Goal: Transaction & Acquisition: Purchase product/service

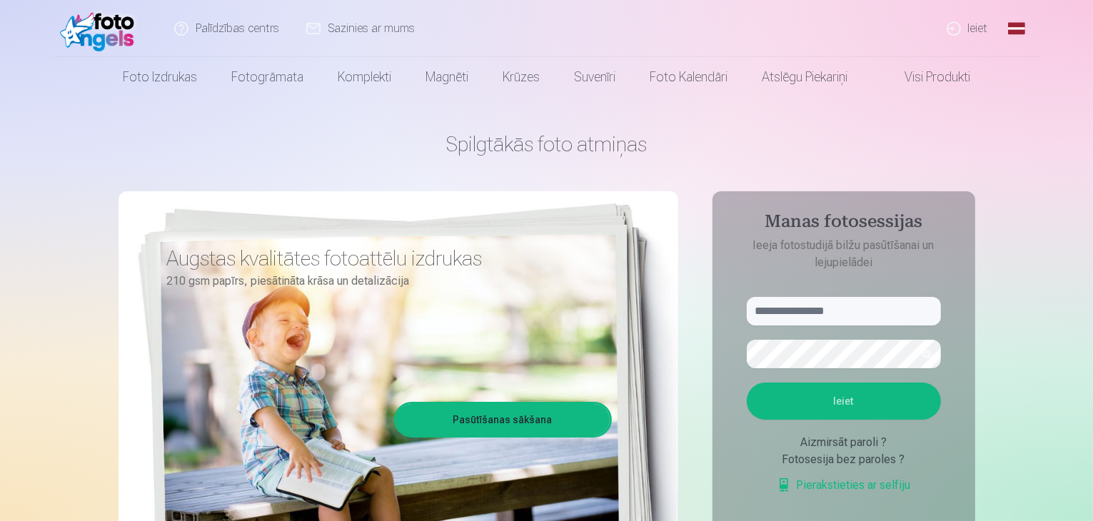
drag, startPoint x: 0, startPoint y: 0, endPoint x: 1011, endPoint y: 16, distance: 1011.4
click at [1011, 16] on link "Global" at bounding box center [1017, 28] width 29 height 57
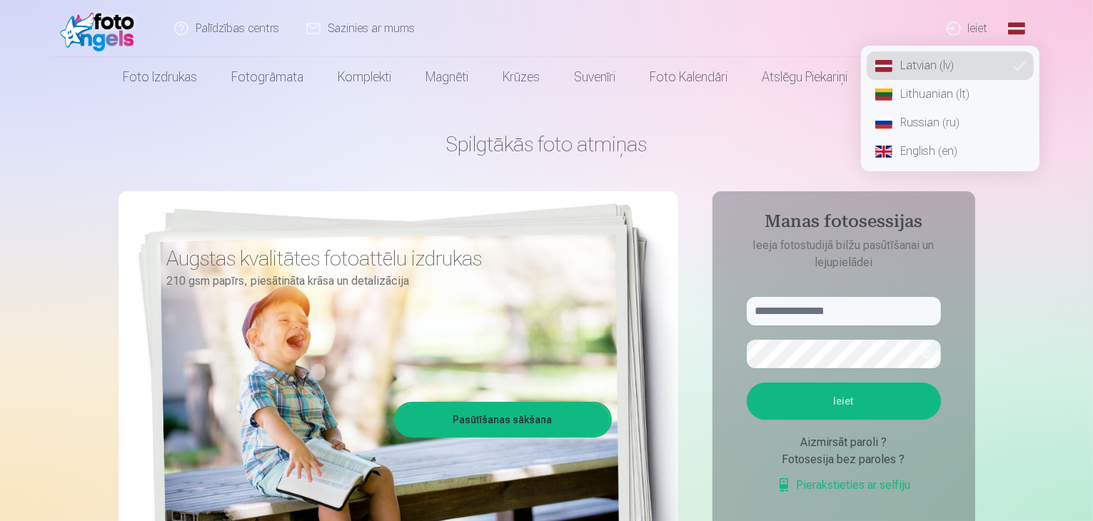
click at [968, 122] on link "Russian (ru)" at bounding box center [950, 123] width 167 height 29
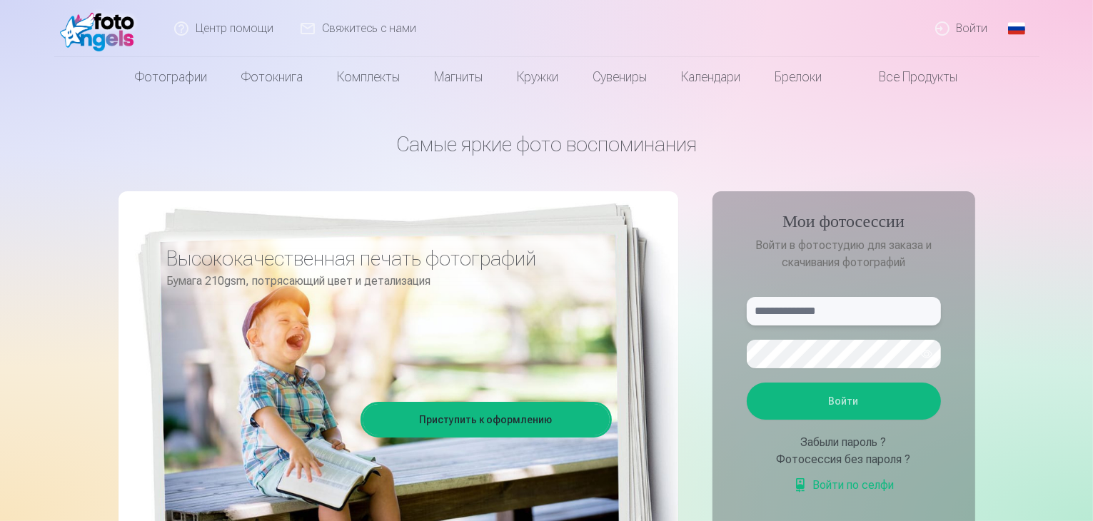
click at [860, 306] on input "text" at bounding box center [844, 311] width 194 height 29
type input "**********"
click at [747, 383] on button "Войти" at bounding box center [844, 401] width 194 height 37
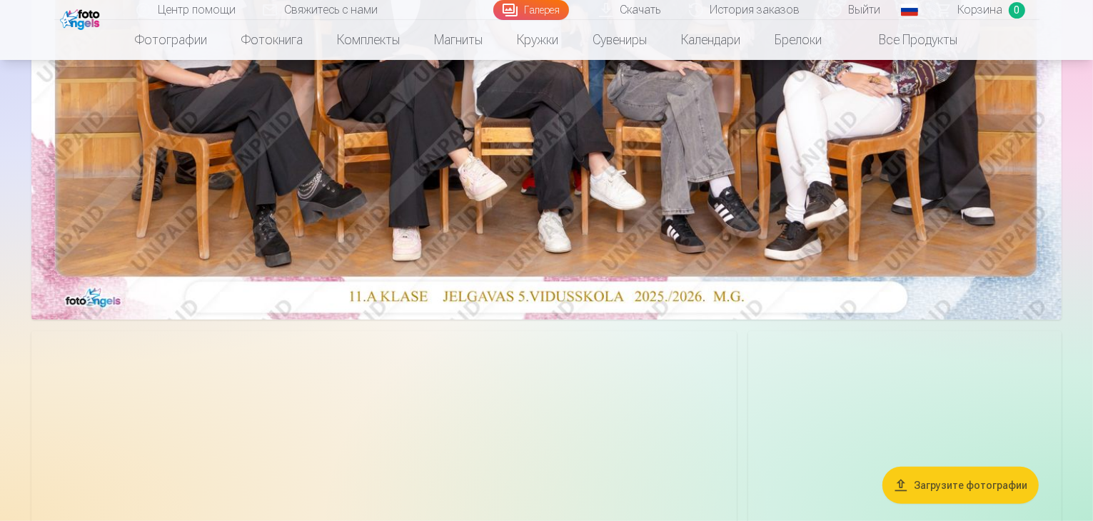
scroll to position [526, 0]
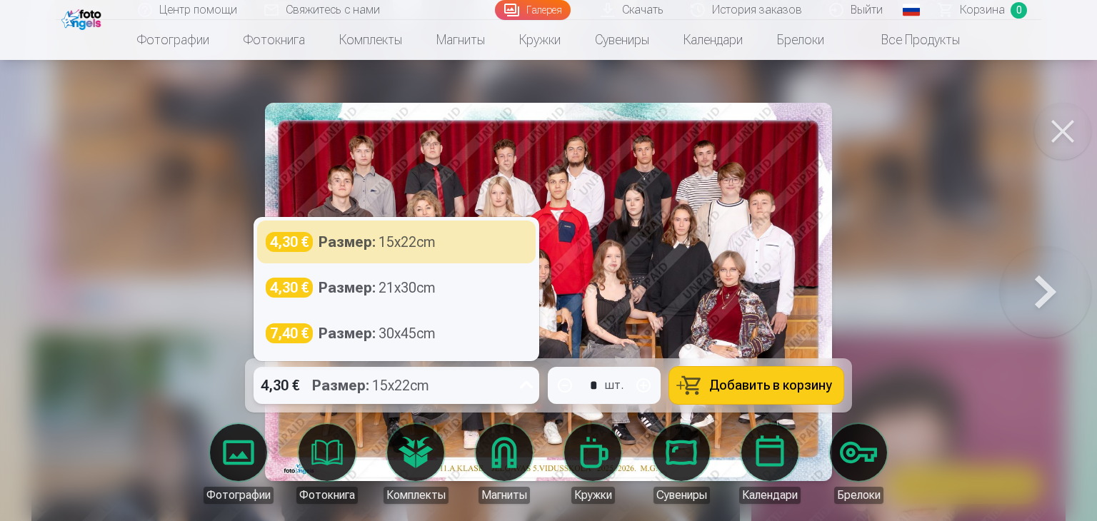
click at [526, 389] on icon at bounding box center [526, 385] width 23 height 23
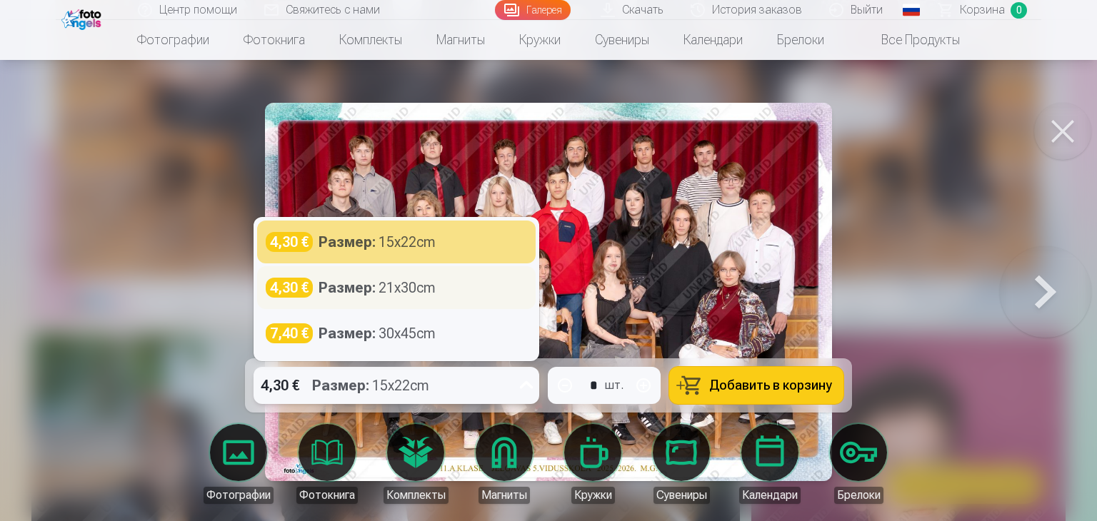
click at [487, 297] on div "4,30 € Размер : 21x30cm" at bounding box center [396, 288] width 261 height 20
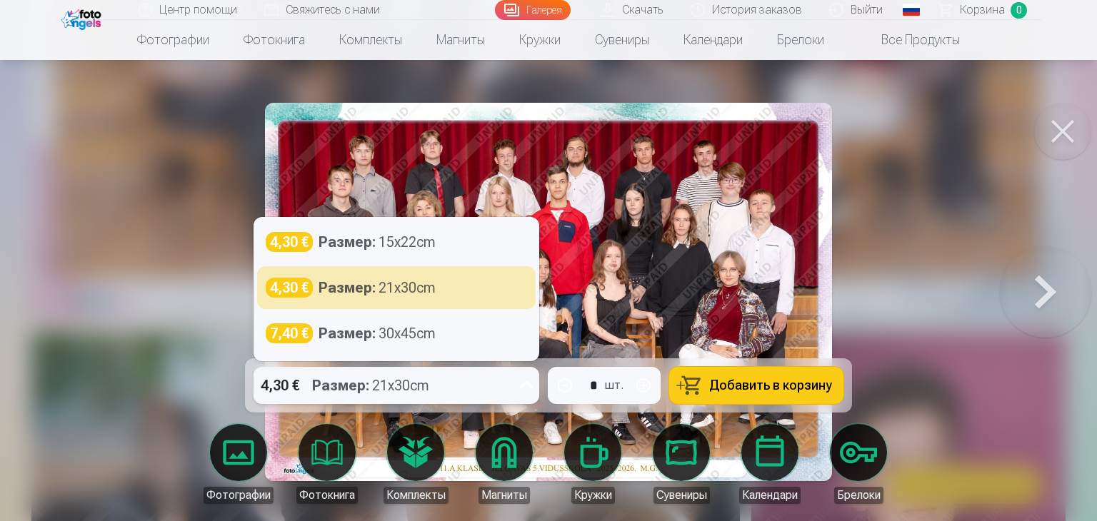
click at [529, 391] on icon at bounding box center [526, 385] width 23 height 23
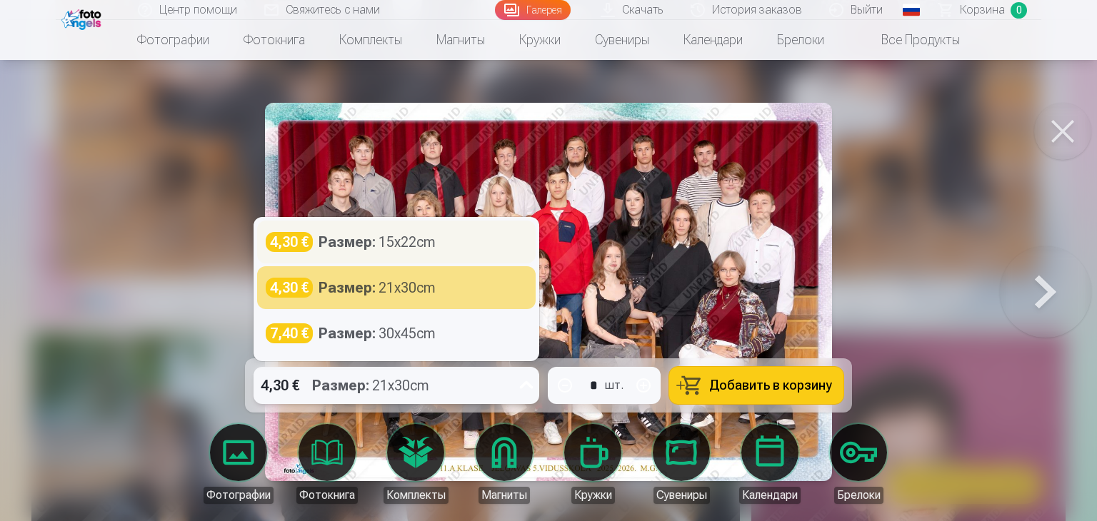
click at [471, 253] on div "4,30 € Размер : 15x22cm" at bounding box center [396, 242] width 279 height 43
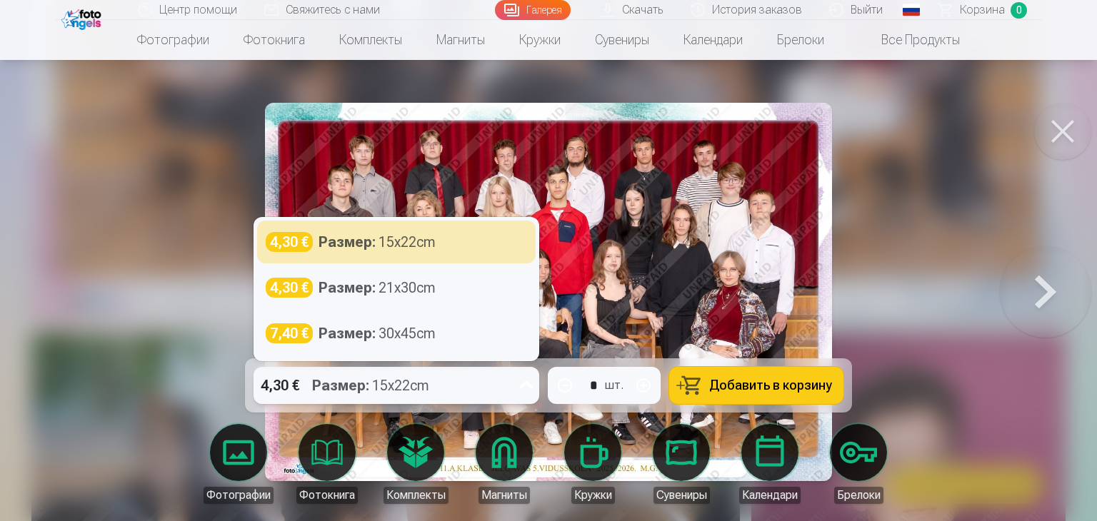
click at [526, 383] on icon at bounding box center [526, 385] width 23 height 23
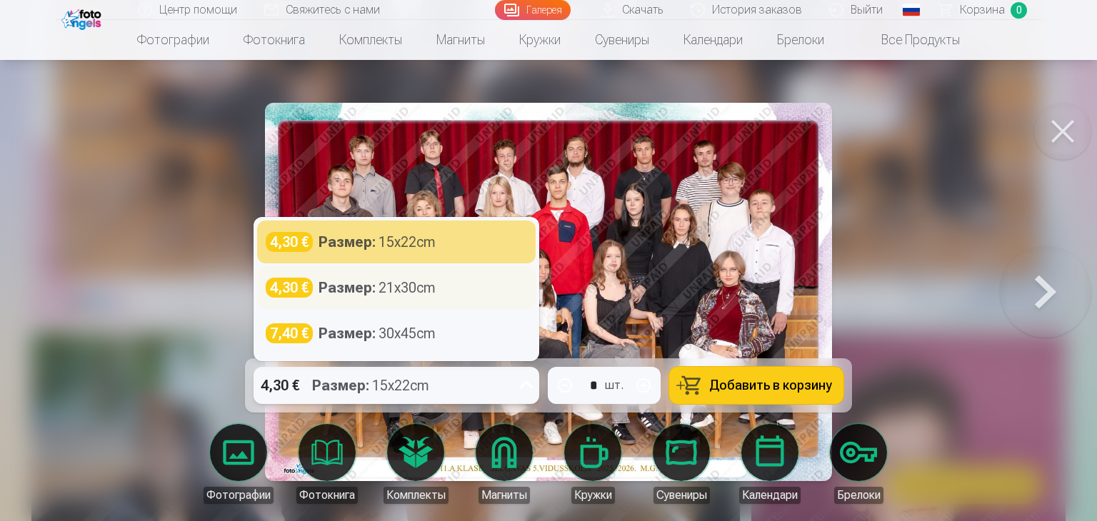
click at [481, 295] on div "4,30 € Размер : 21x30cm" at bounding box center [396, 288] width 261 height 20
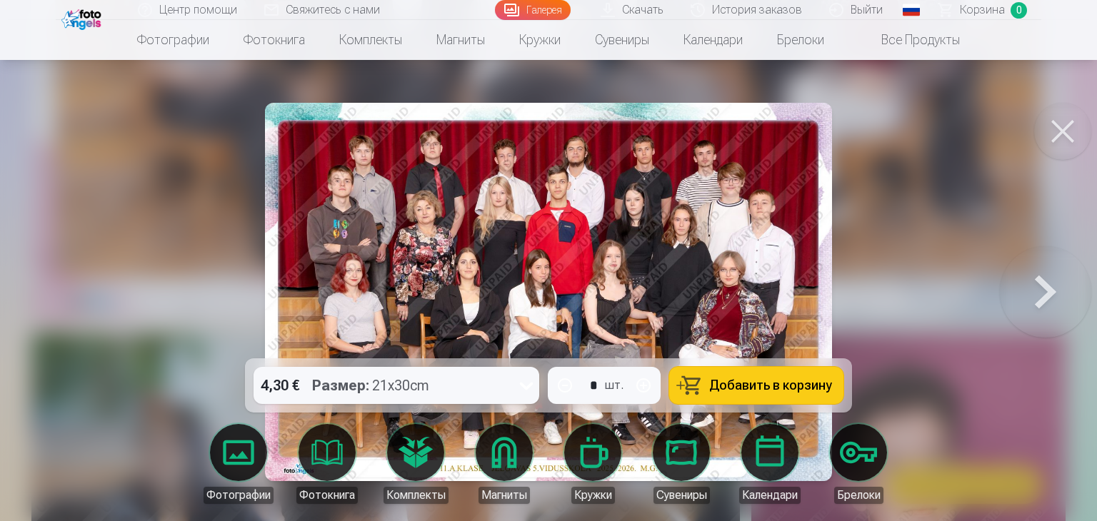
click at [717, 385] on span "Добавить в корзину" at bounding box center [770, 385] width 123 height 13
click at [1062, 124] on button at bounding box center [1062, 131] width 57 height 57
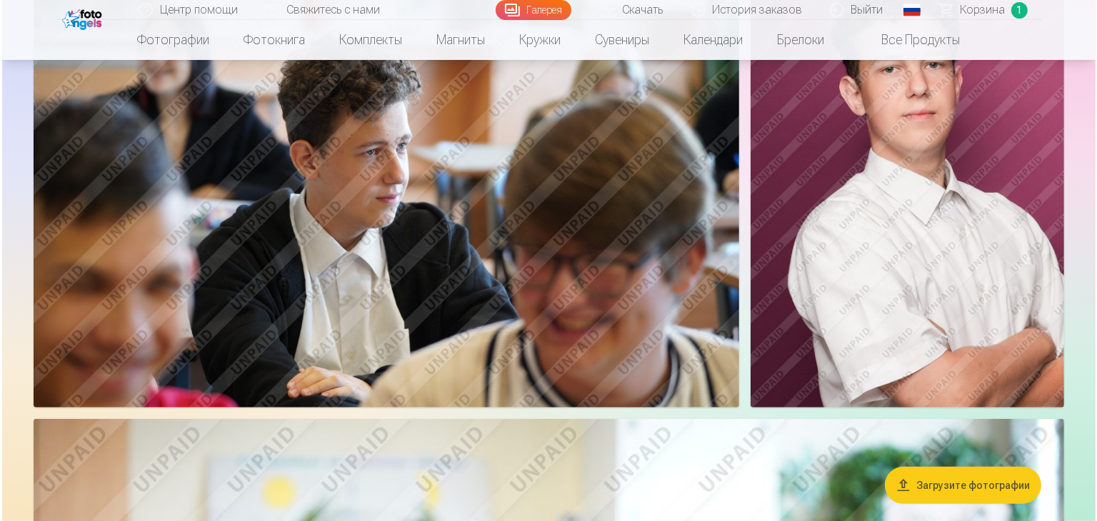
scroll to position [921, 0]
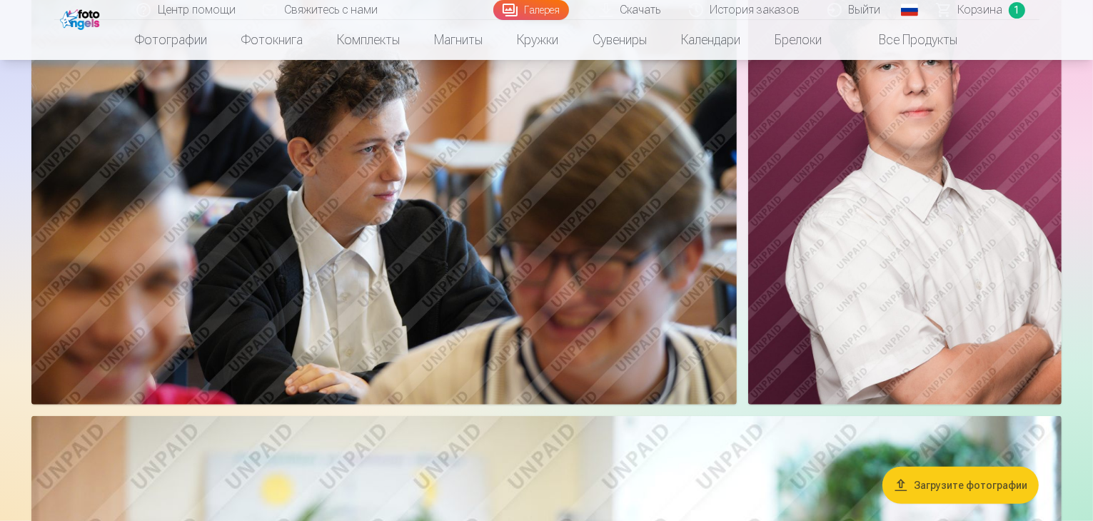
click at [663, 241] on img at bounding box center [384, 170] width 706 height 470
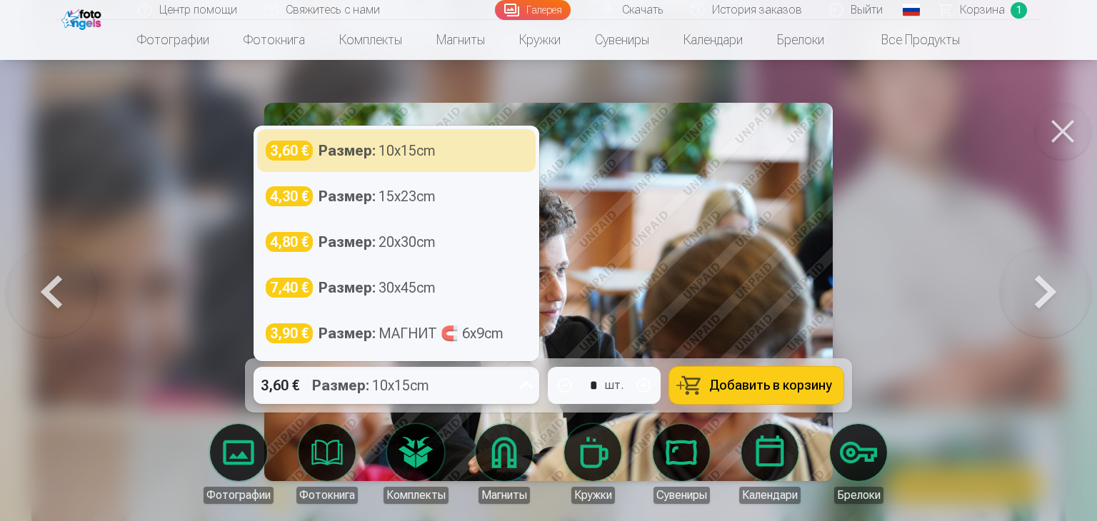
click at [537, 384] on icon at bounding box center [526, 385] width 23 height 23
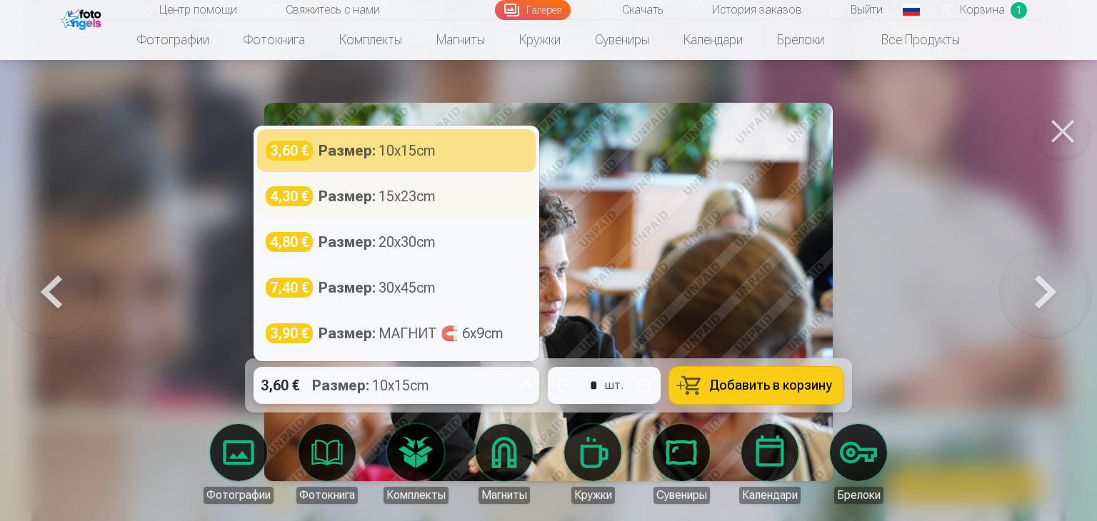
click at [470, 201] on div "4,30 € Размер : 15x23cm" at bounding box center [396, 196] width 261 height 20
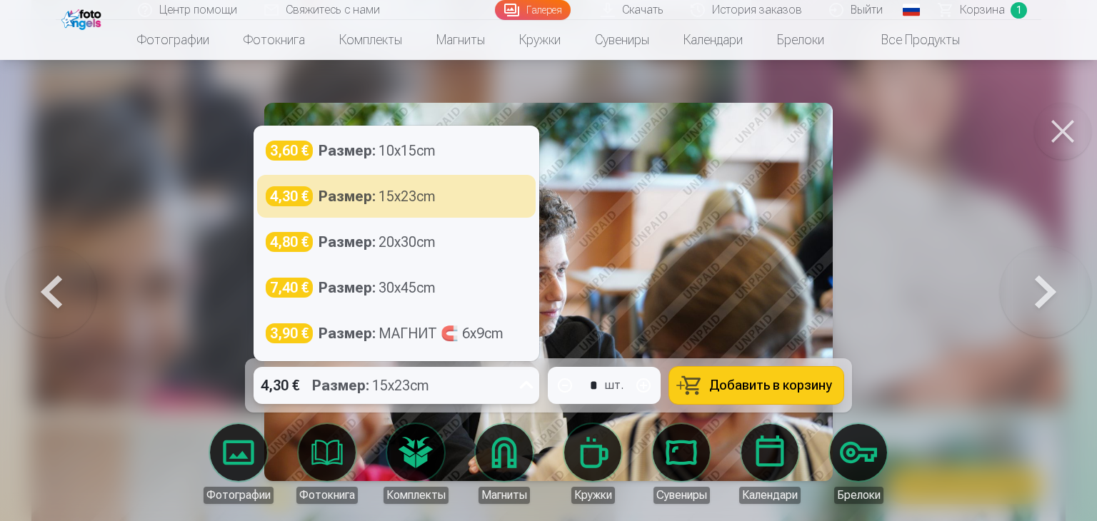
click at [529, 386] on icon at bounding box center [526, 385] width 23 height 23
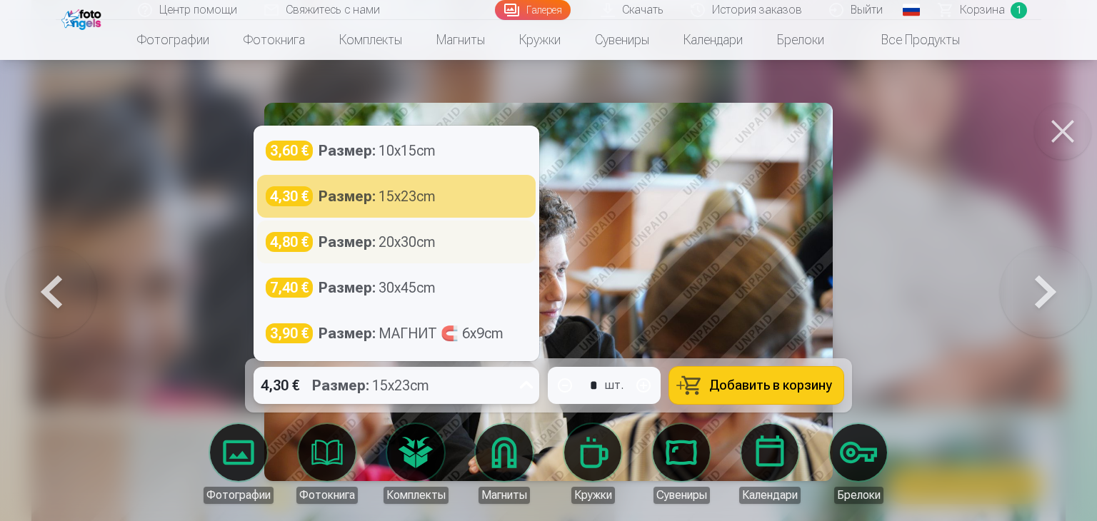
click at [471, 243] on div "4,80 € Размер : 20x30cm" at bounding box center [396, 242] width 261 height 20
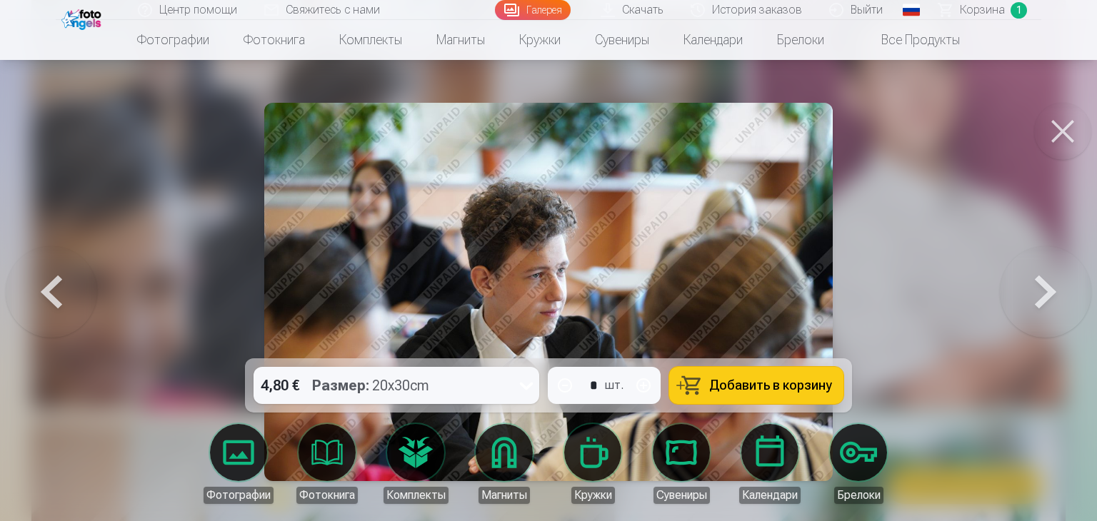
click at [1053, 129] on button at bounding box center [1062, 131] width 57 height 57
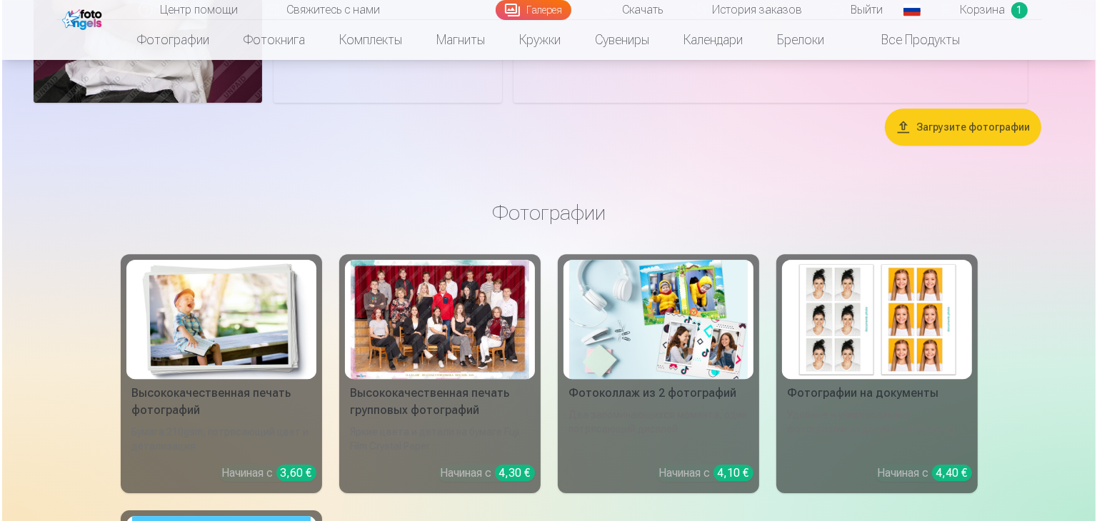
scroll to position [9810, 0]
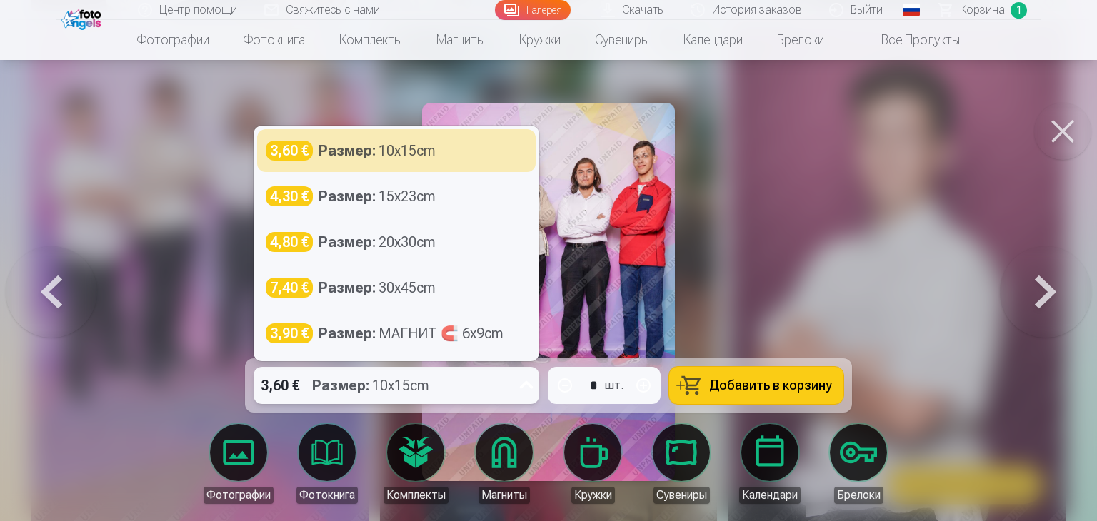
click at [521, 386] on icon at bounding box center [526, 385] width 23 height 23
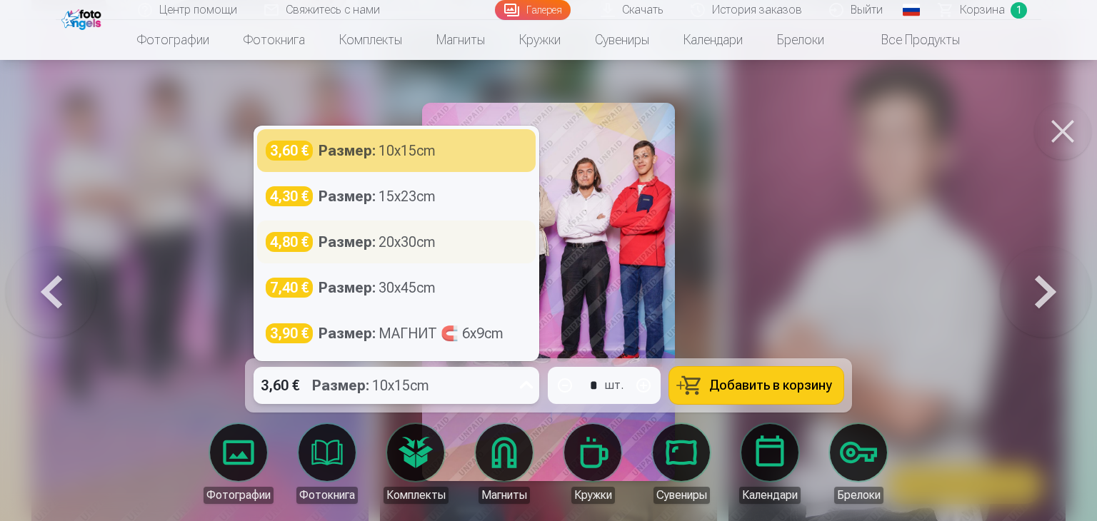
click at [434, 241] on div "Размер : 20x30cm" at bounding box center [377, 242] width 117 height 20
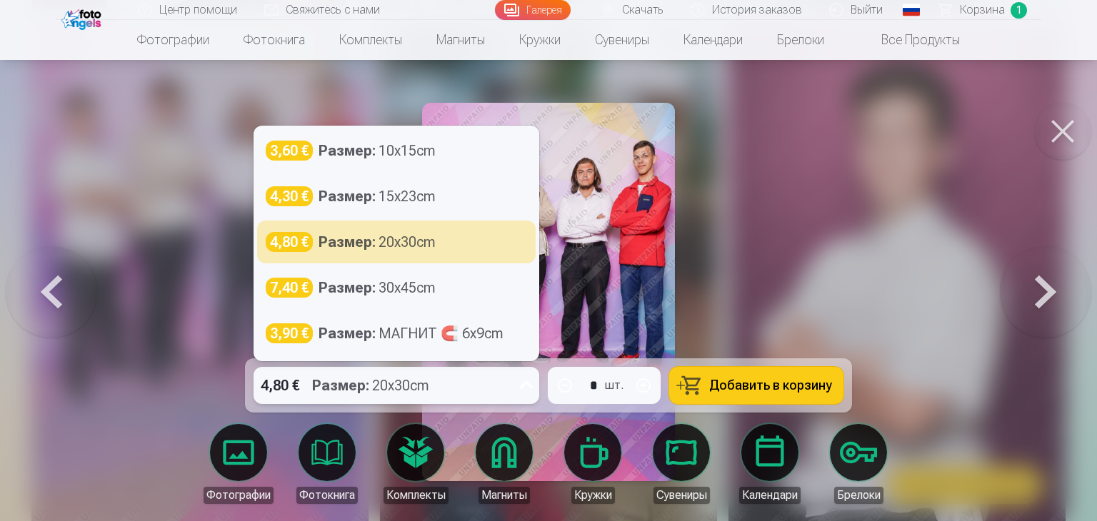
click at [524, 386] on icon at bounding box center [526, 385] width 23 height 23
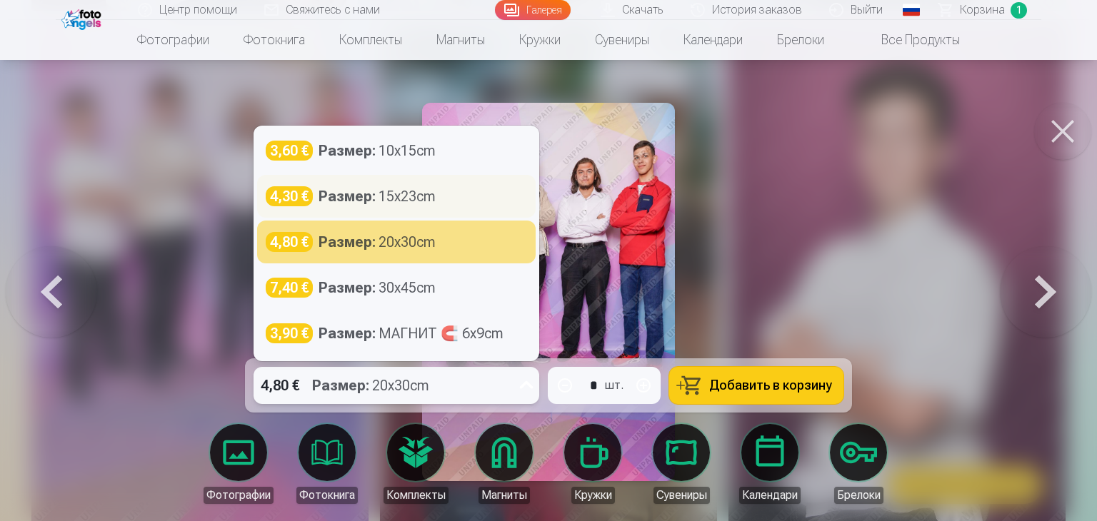
click at [441, 196] on div "4,30 € Размер : 15x23cm" at bounding box center [396, 196] width 261 height 20
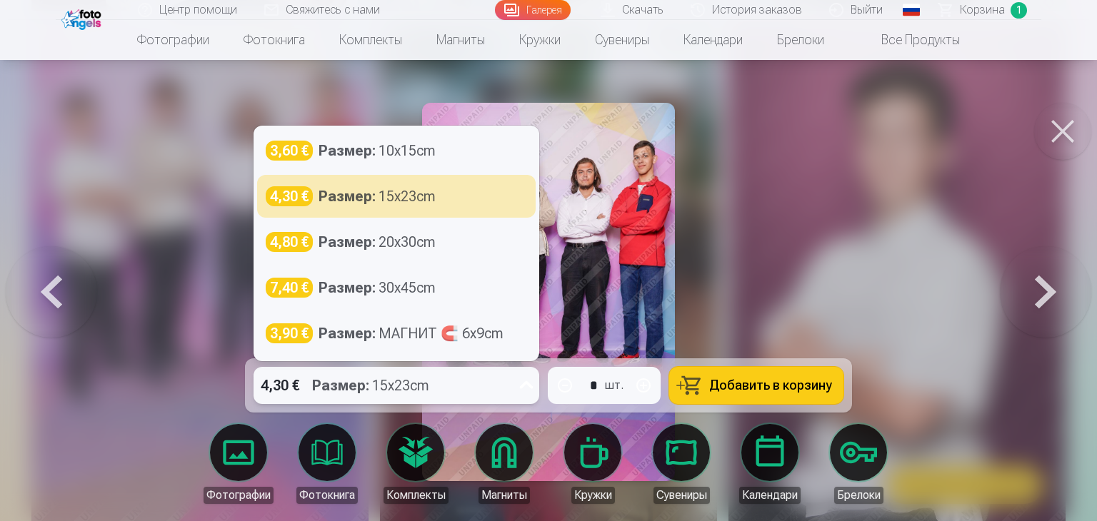
click at [519, 381] on icon at bounding box center [526, 385] width 23 height 23
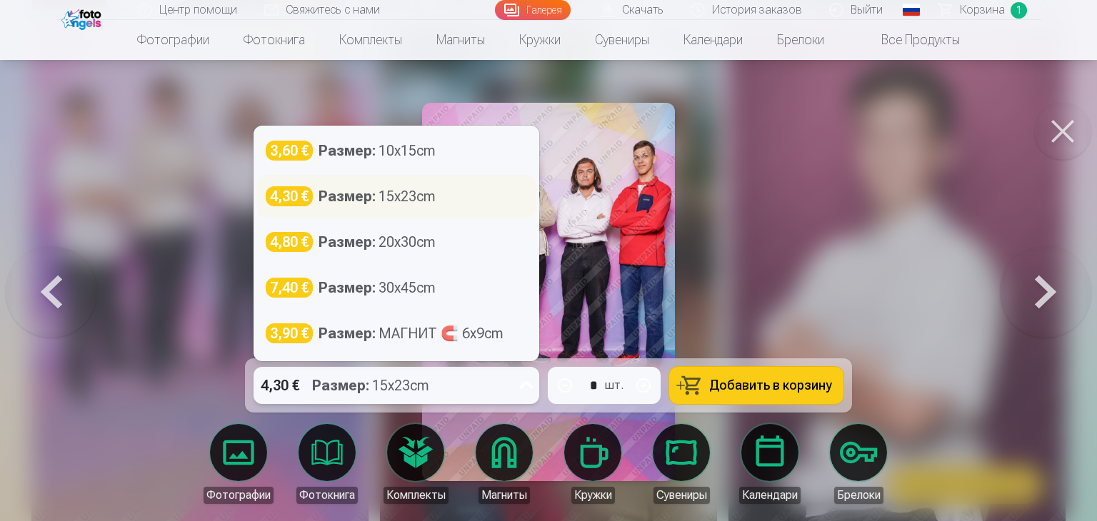
click at [469, 195] on div "4,30 € Размер : 15x23cm" at bounding box center [396, 196] width 261 height 20
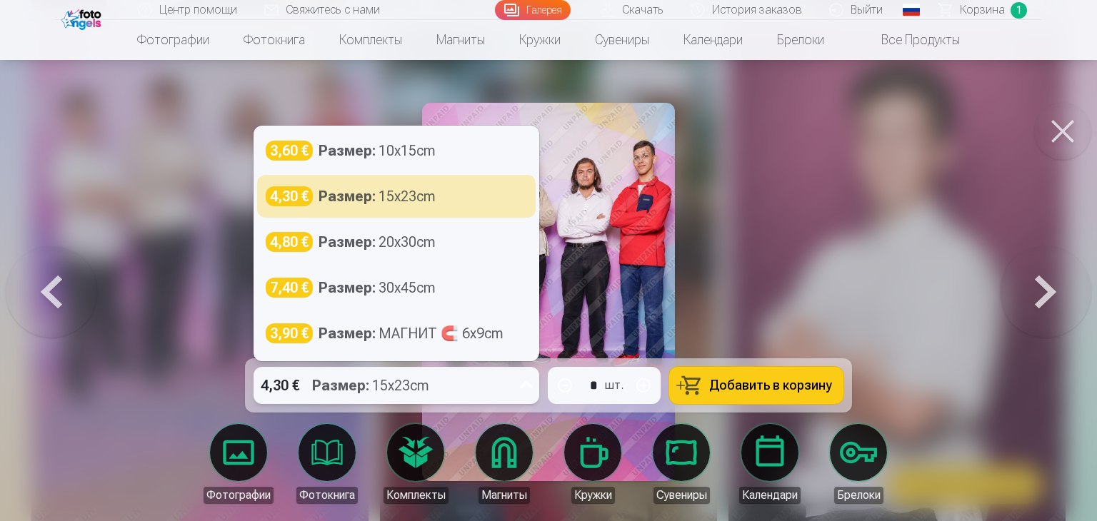
click at [490, 386] on div "4,30 € Размер : 15x23cm" at bounding box center [383, 385] width 259 height 37
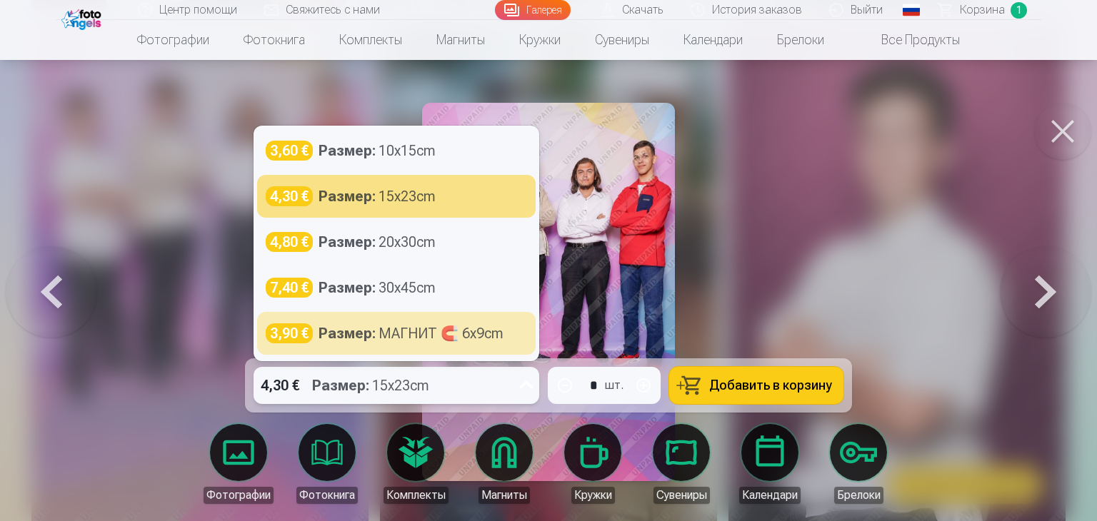
click at [873, 207] on div at bounding box center [548, 260] width 1097 height 521
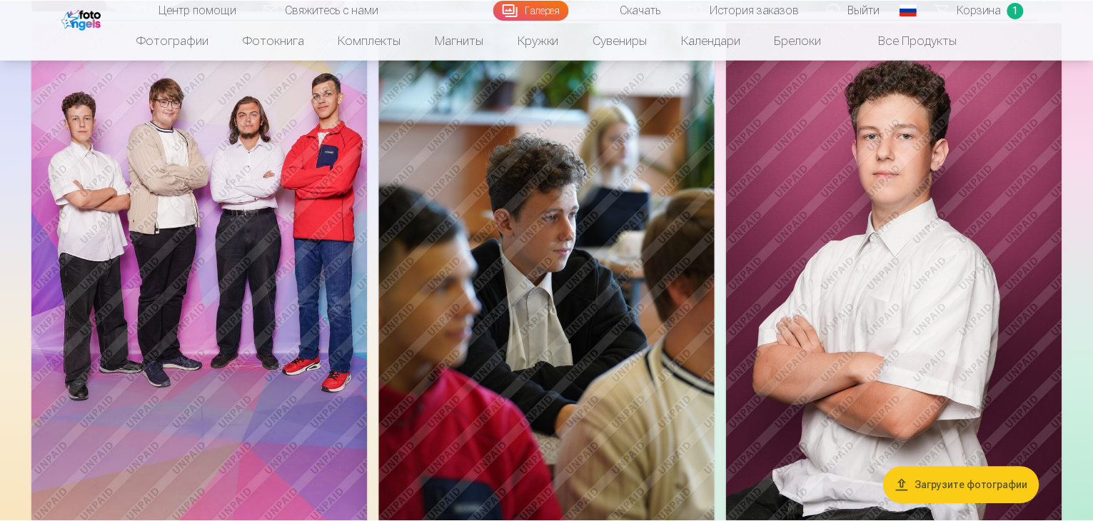
scroll to position [9780, 0]
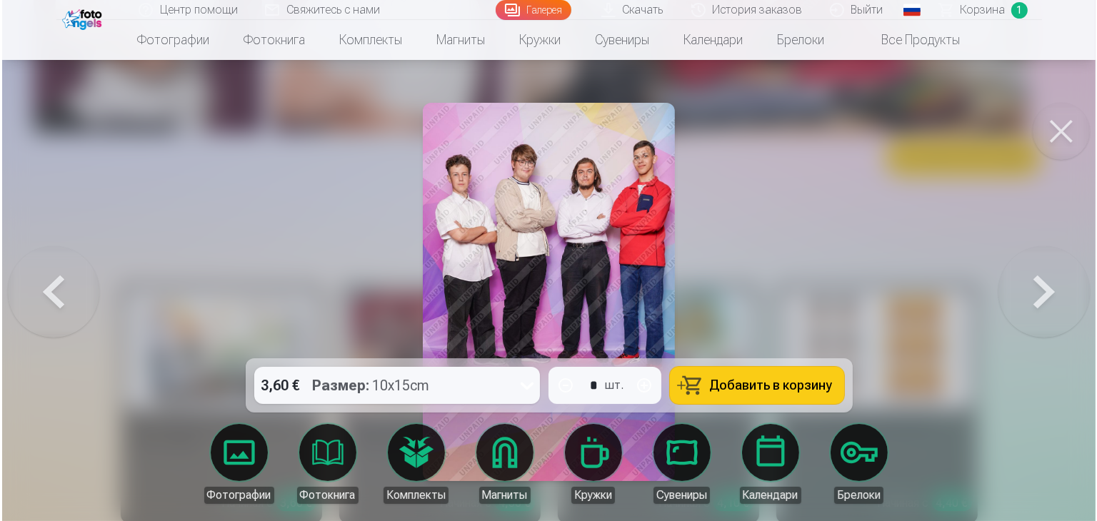
scroll to position [9810, 0]
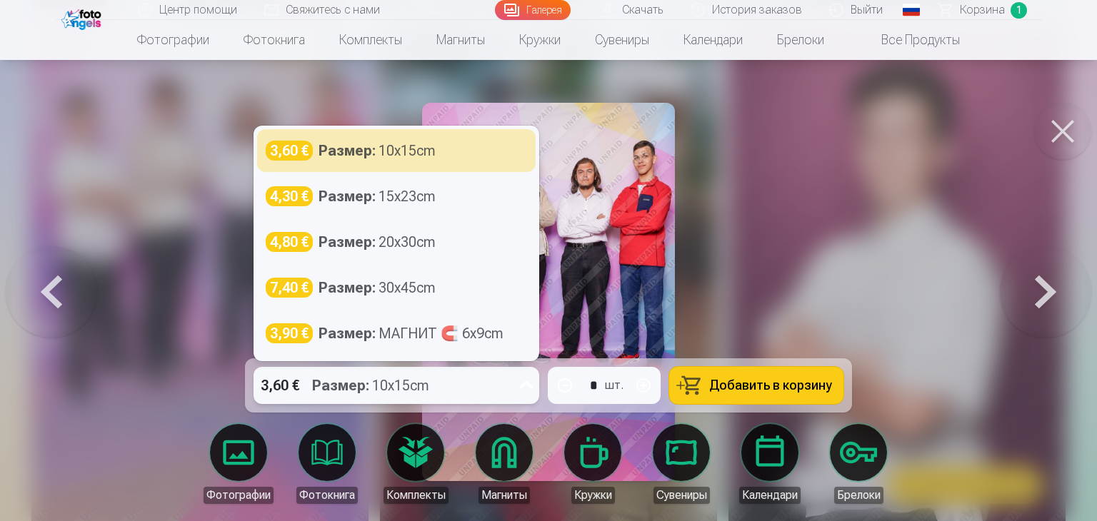
click at [516, 384] on icon at bounding box center [526, 385] width 23 height 23
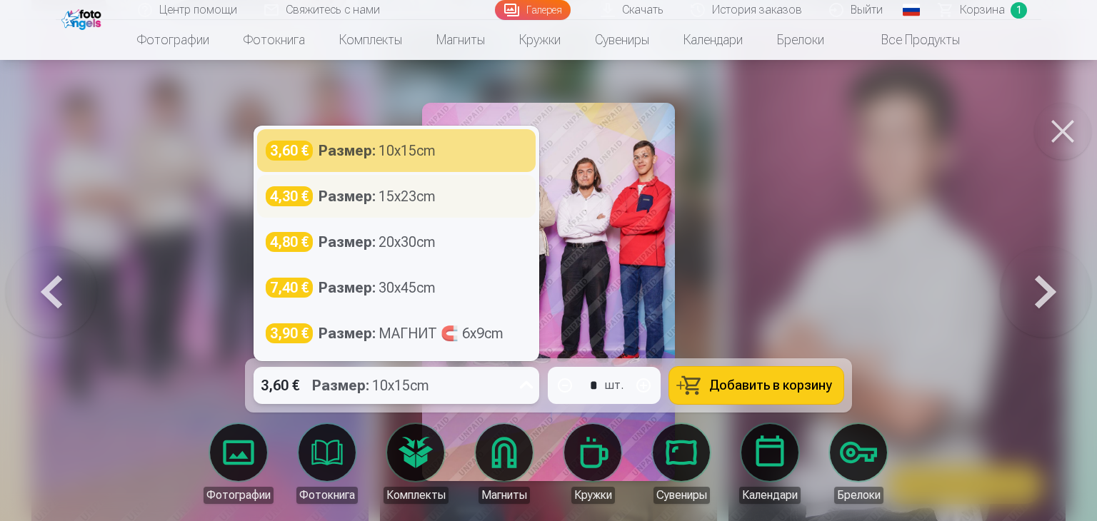
click at [449, 206] on div "4,30 € Размер : 15x23cm" at bounding box center [396, 196] width 279 height 43
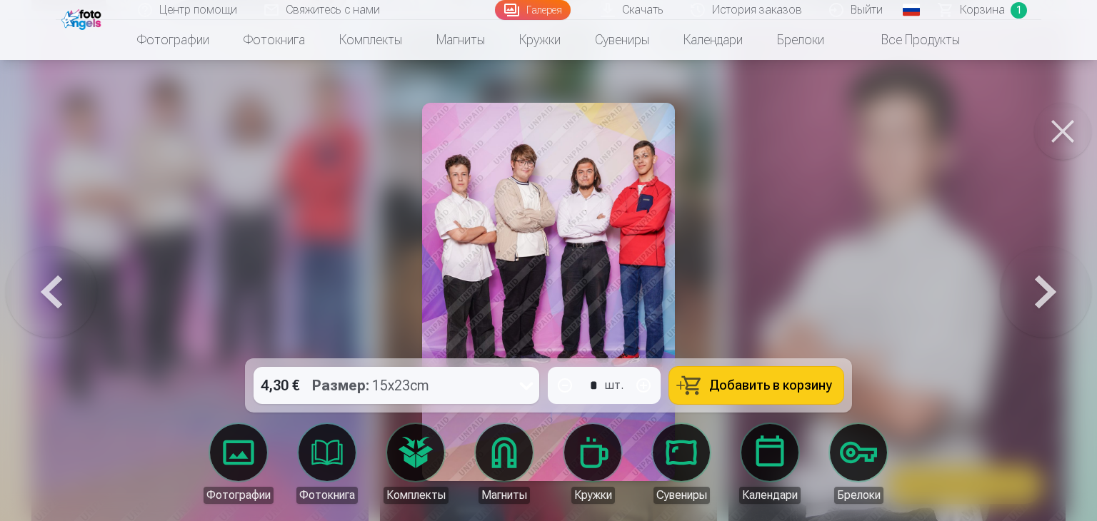
click at [743, 385] on span "Добавить в корзину" at bounding box center [770, 385] width 123 height 13
click at [1058, 140] on button at bounding box center [1062, 131] width 57 height 57
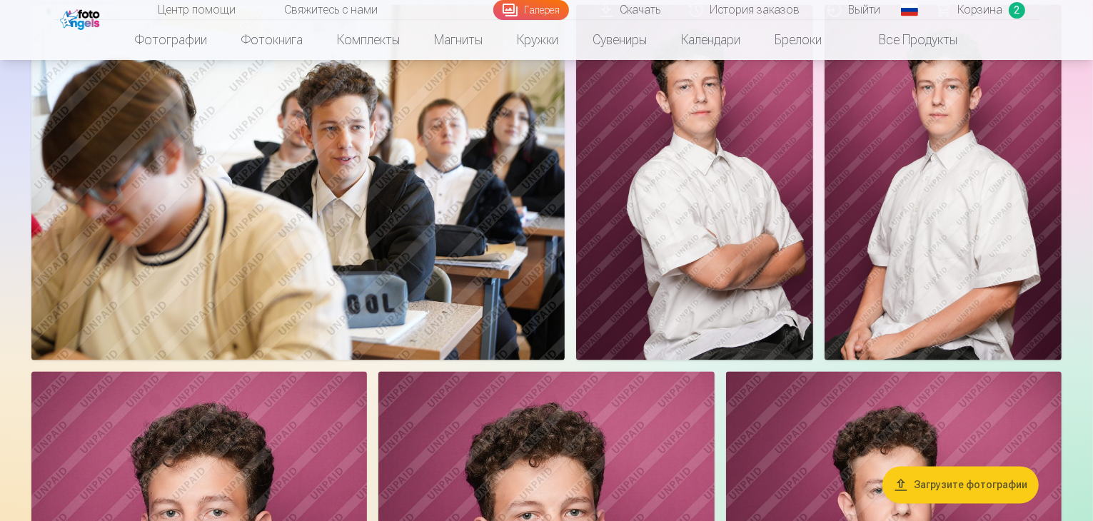
scroll to position [8303, 0]
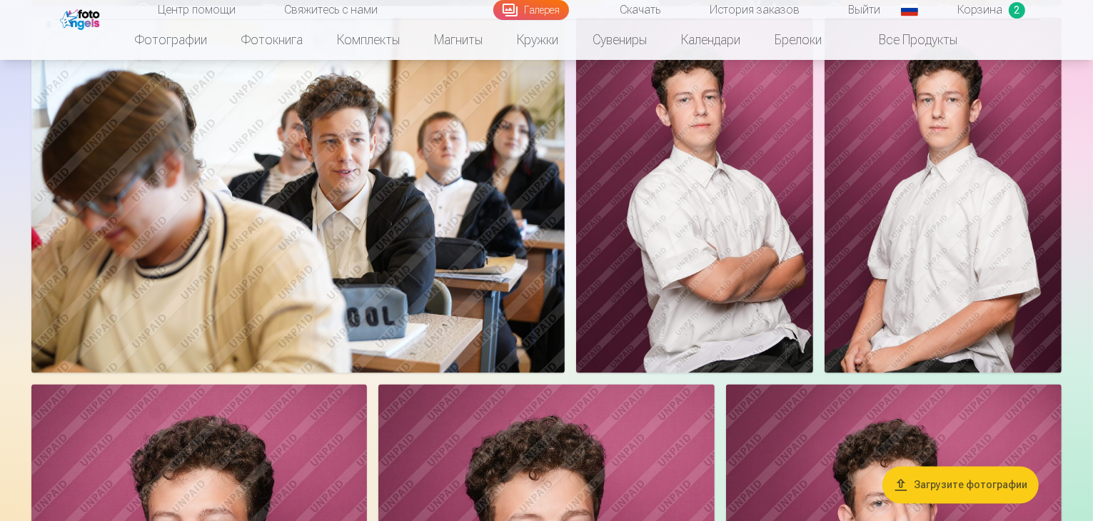
click at [813, 249] on img at bounding box center [694, 195] width 237 height 356
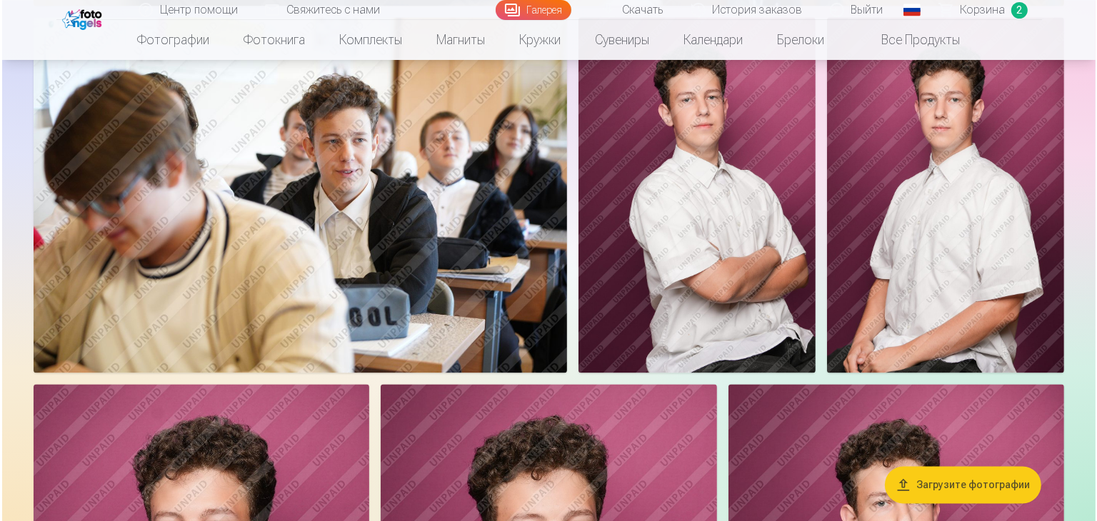
scroll to position [8328, 0]
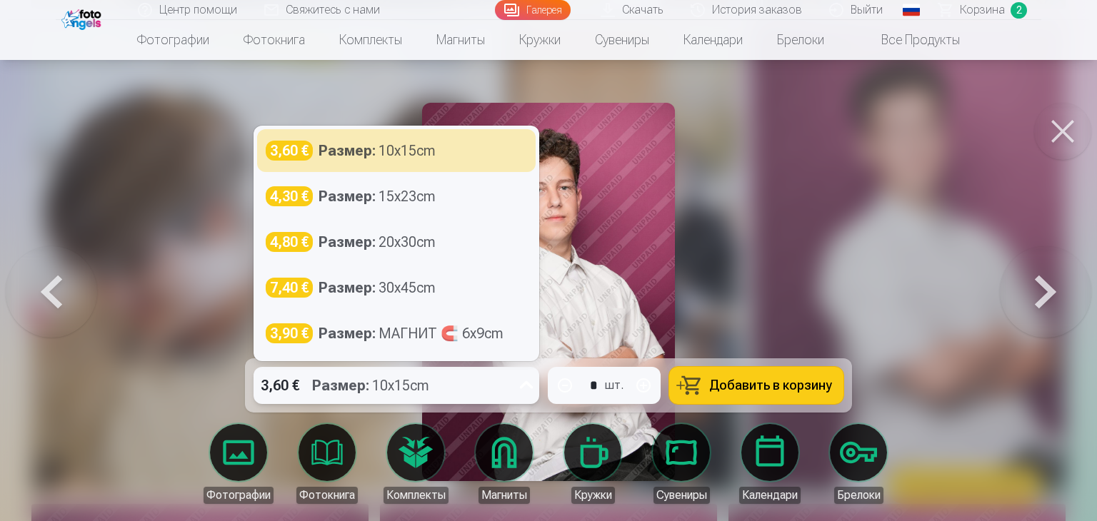
click at [526, 386] on icon at bounding box center [526, 385] width 23 height 23
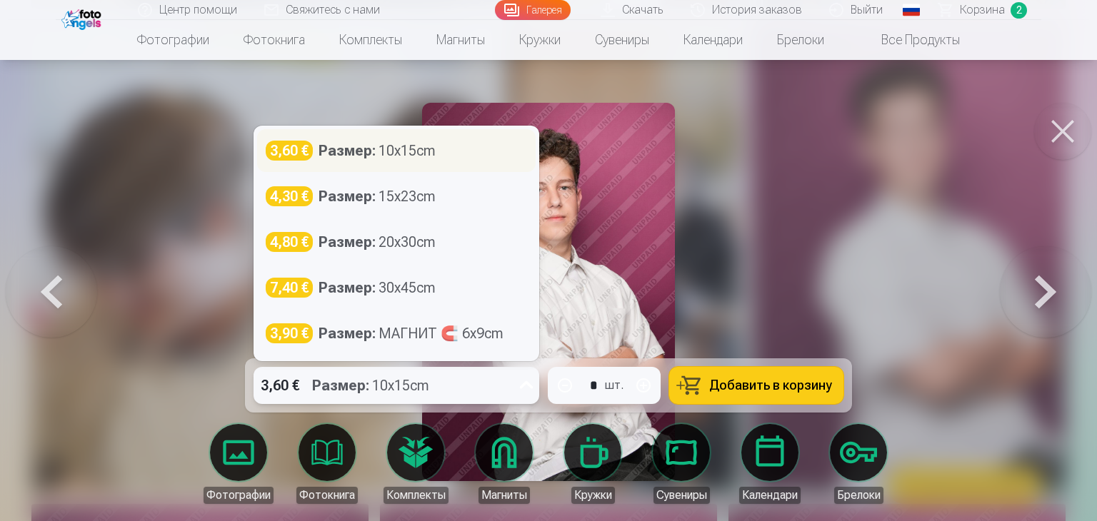
click at [444, 156] on div "3,60 € Размер : 10x15cm" at bounding box center [396, 151] width 261 height 20
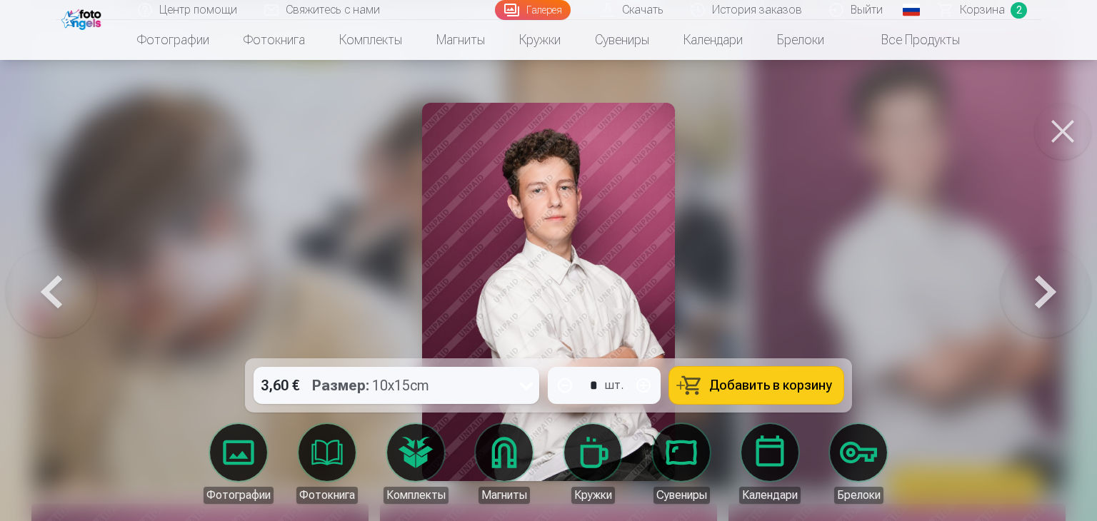
click at [731, 384] on span "Добавить в корзину" at bounding box center [770, 385] width 123 height 13
click at [1056, 136] on button at bounding box center [1062, 131] width 57 height 57
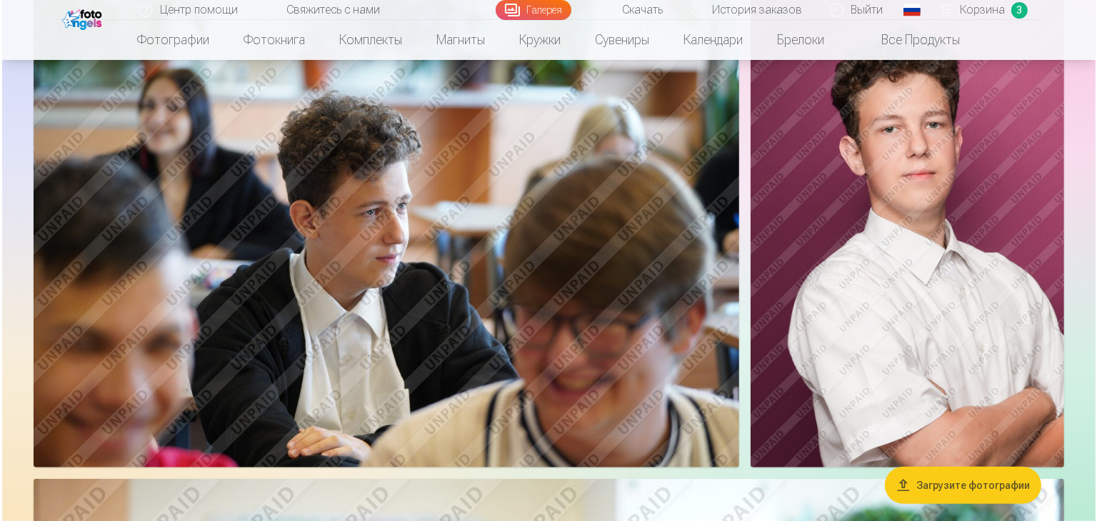
scroll to position [858, 0]
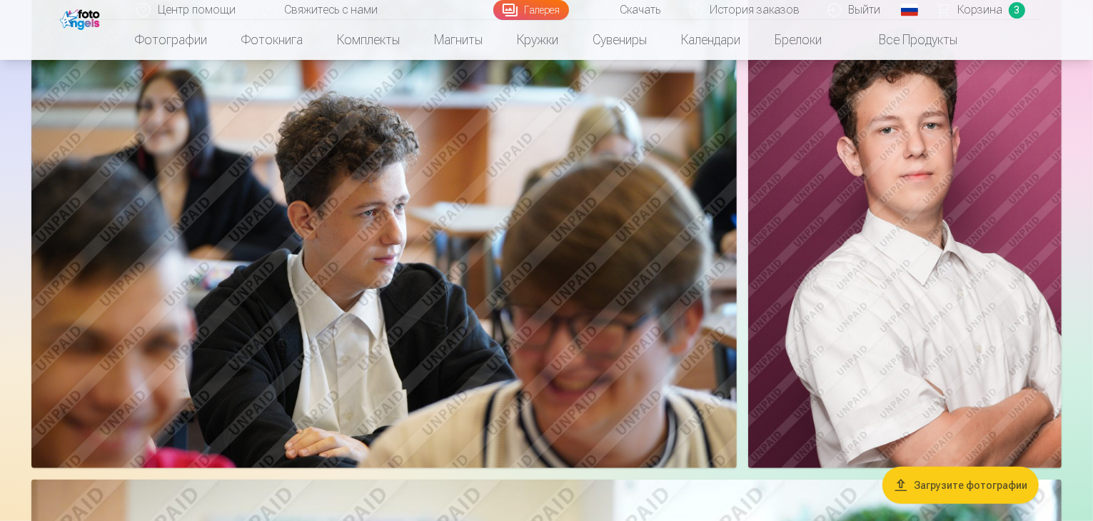
click at [486, 228] on img at bounding box center [384, 234] width 706 height 470
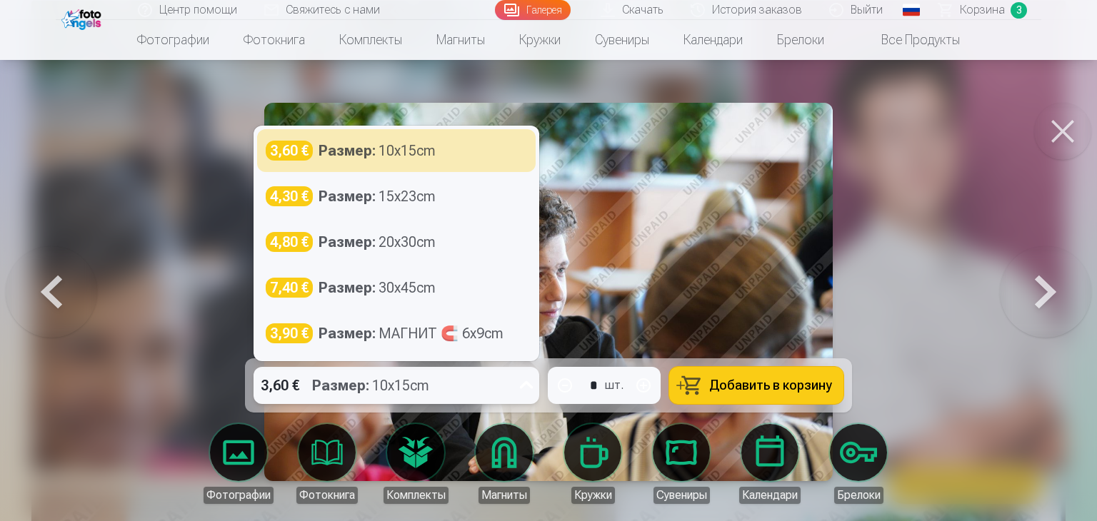
click at [529, 387] on icon at bounding box center [526, 385] width 23 height 23
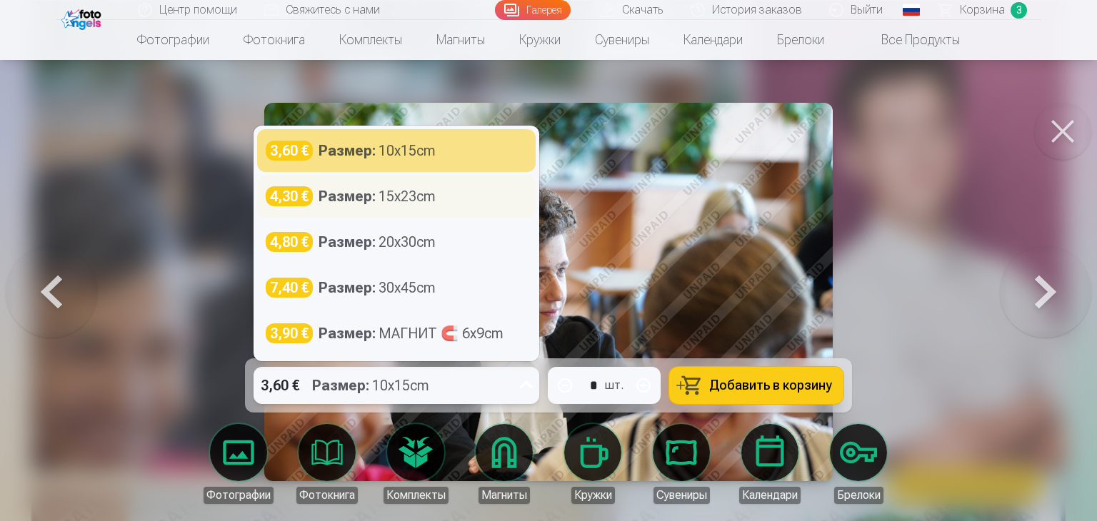
click at [481, 193] on div "4,30 € Размер : 15x23cm" at bounding box center [396, 196] width 261 height 20
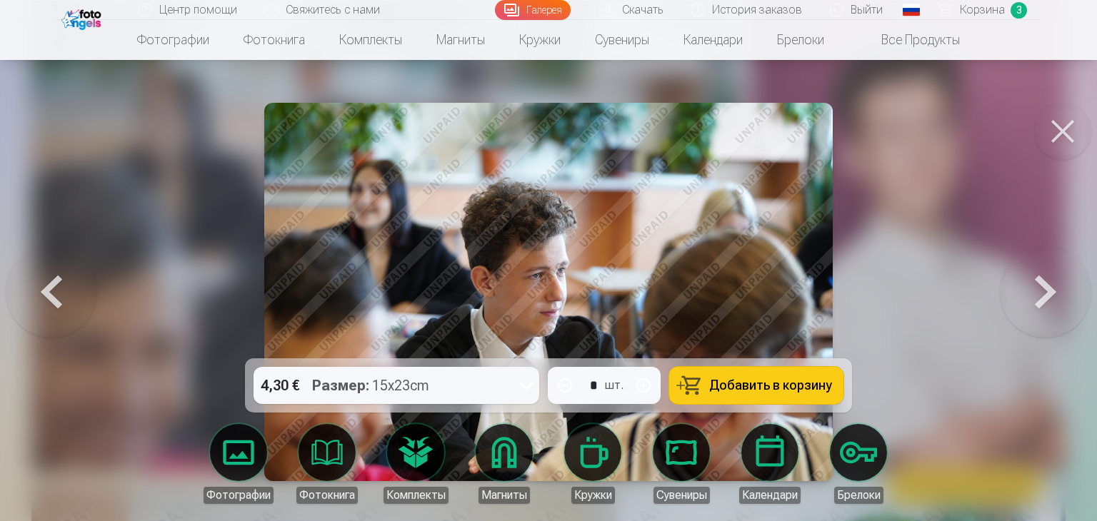
click at [789, 382] on span "Добавить в корзину" at bounding box center [770, 385] width 123 height 13
click at [983, 14] on span "Корзина" at bounding box center [982, 9] width 45 height 17
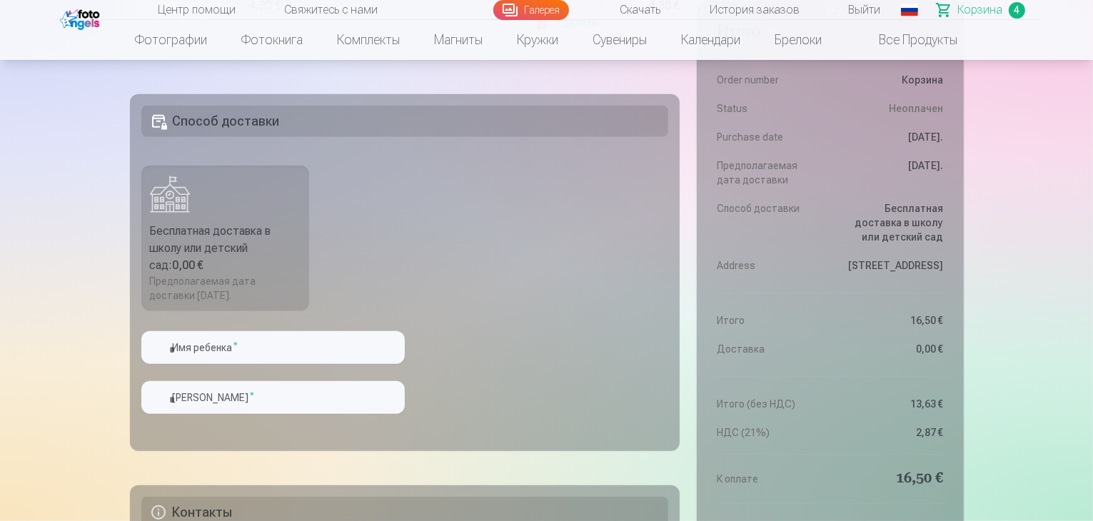
scroll to position [863, 0]
click at [305, 349] on input "text" at bounding box center [273, 347] width 264 height 33
type input "*"
type input "******"
click at [231, 395] on input "text" at bounding box center [273, 397] width 264 height 33
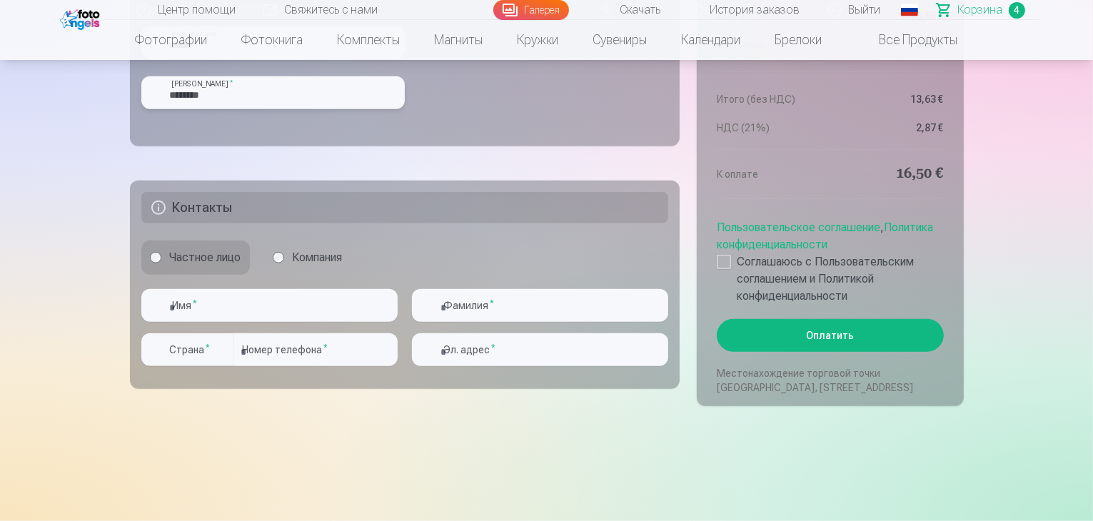
scroll to position [1168, 0]
type input "********"
click at [314, 308] on input "text" at bounding box center [269, 305] width 256 height 33
type input "******"
click at [481, 299] on input "text" at bounding box center [540, 305] width 256 height 33
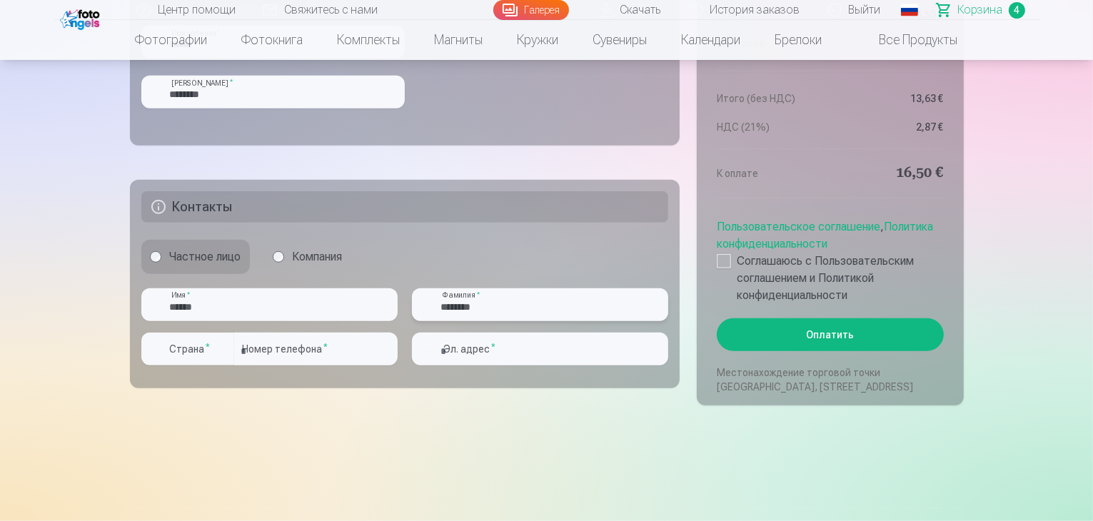
type input "********"
click at [203, 334] on button "Страна *" at bounding box center [187, 349] width 93 height 33
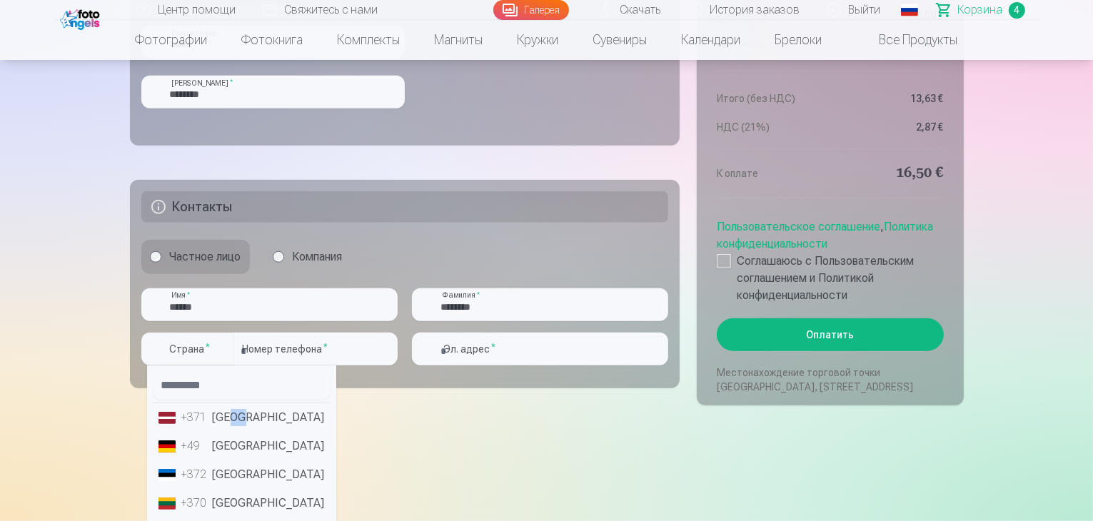
drag, startPoint x: 241, startPoint y: 427, endPoint x: 229, endPoint y: 411, distance: 20.0
click at [229, 411] on li "+371 Латвия" at bounding box center [242, 418] width 178 height 29
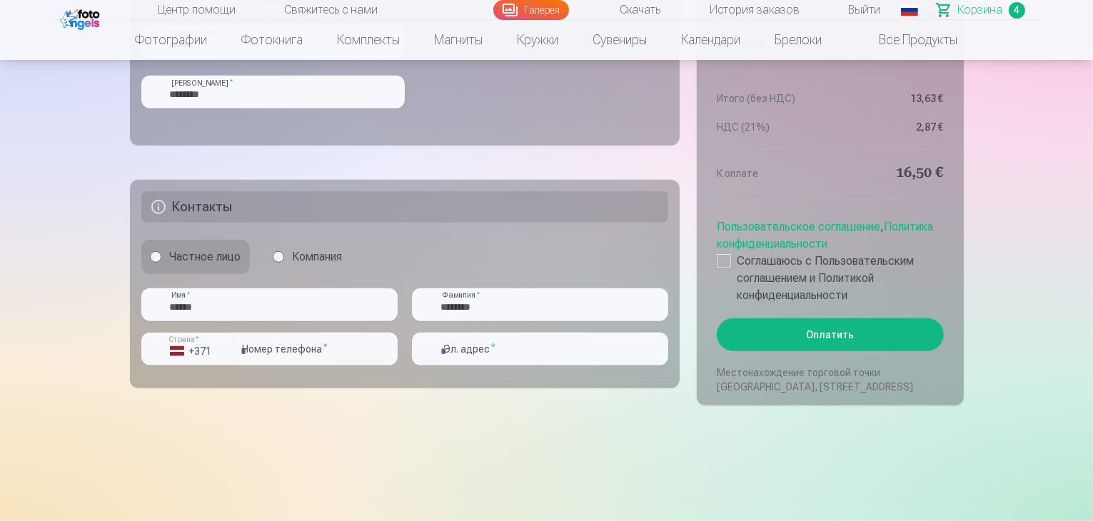
click at [292, 355] on input "number" at bounding box center [316, 349] width 164 height 33
type input "********"
click at [492, 356] on input "email" at bounding box center [540, 349] width 256 height 33
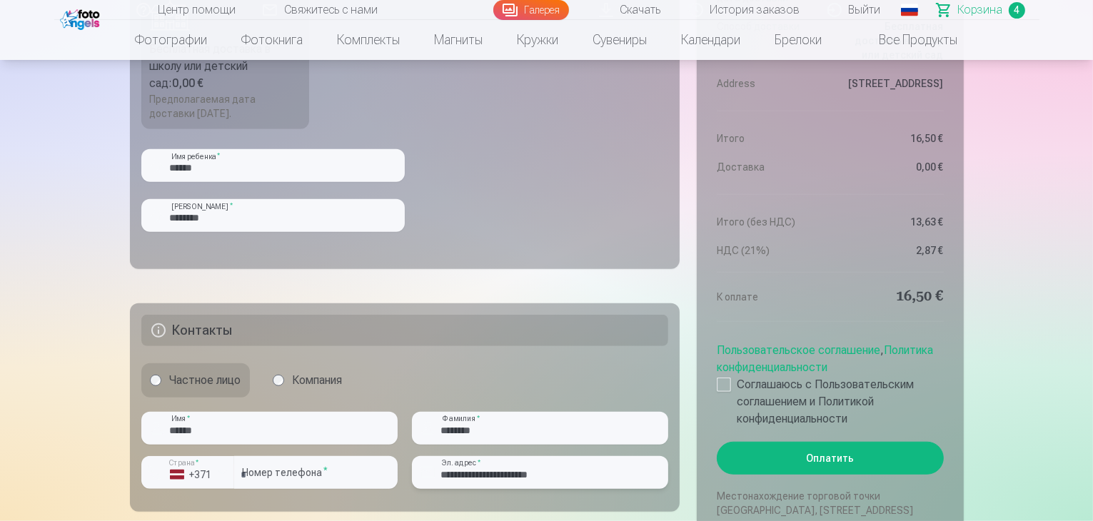
scroll to position [1050, 0]
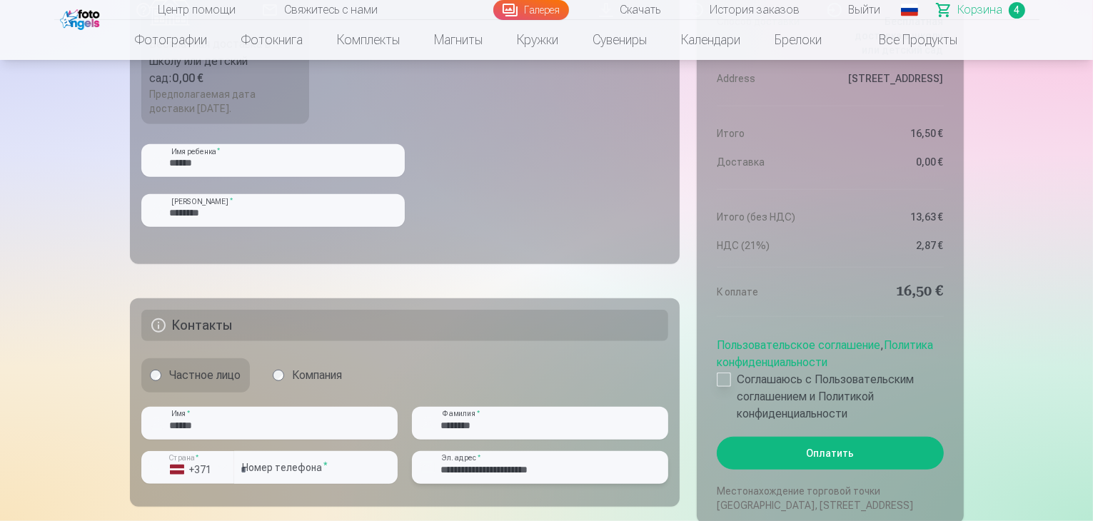
type input "**********"
click at [722, 376] on div at bounding box center [724, 380] width 14 height 14
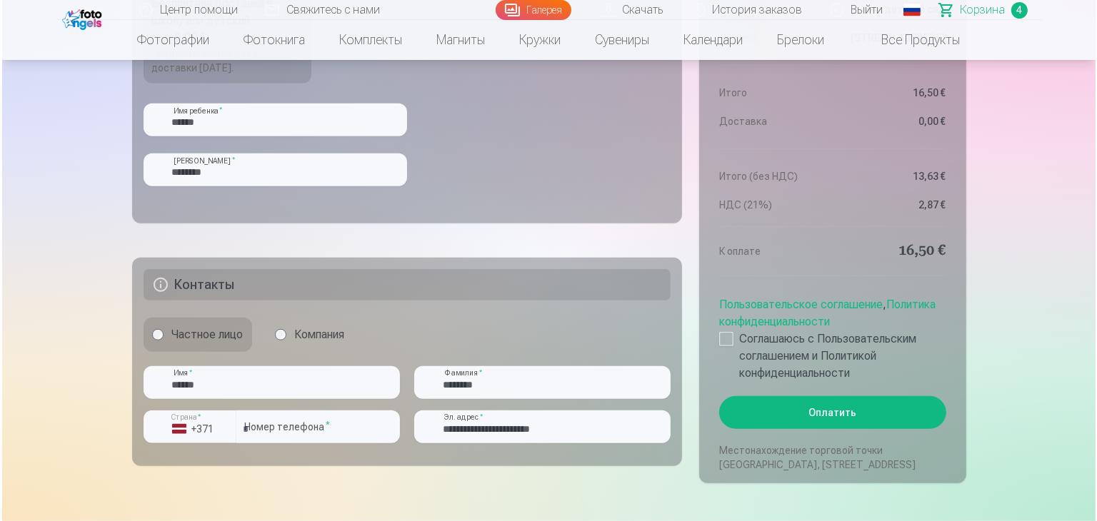
scroll to position [1097, 0]
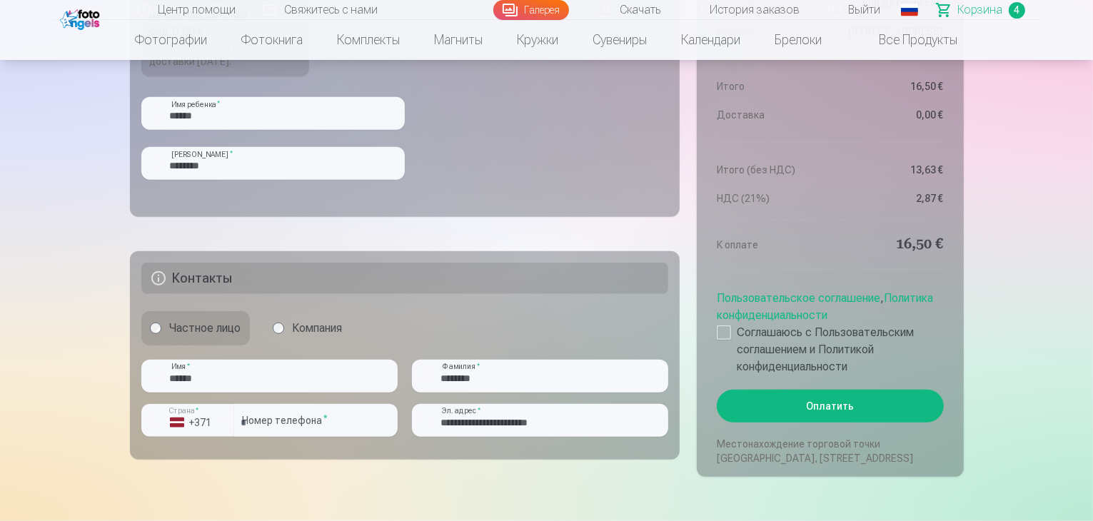
click at [887, 401] on button "Оплатить" at bounding box center [830, 406] width 226 height 33
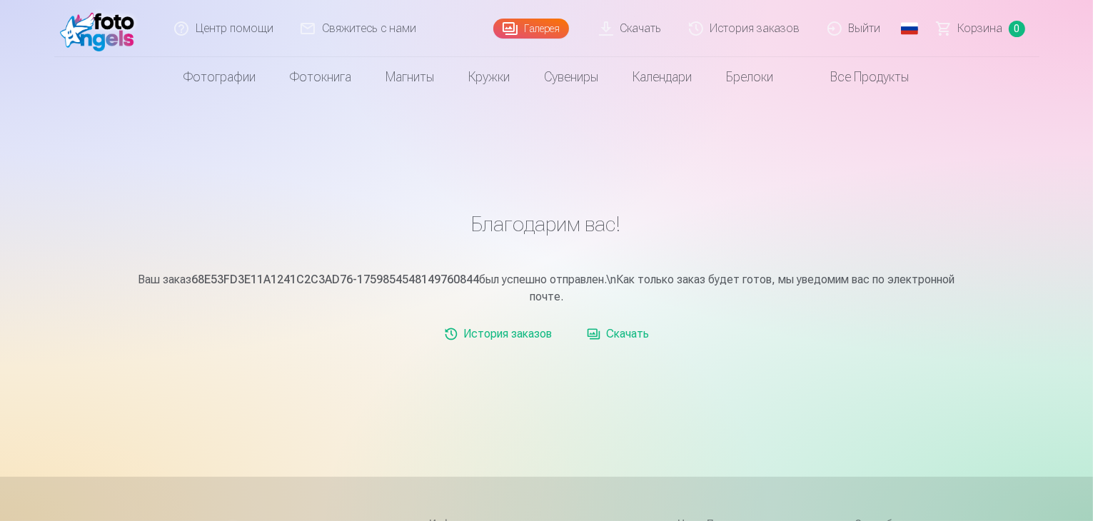
click at [866, 32] on link "Выйти" at bounding box center [855, 28] width 81 height 57
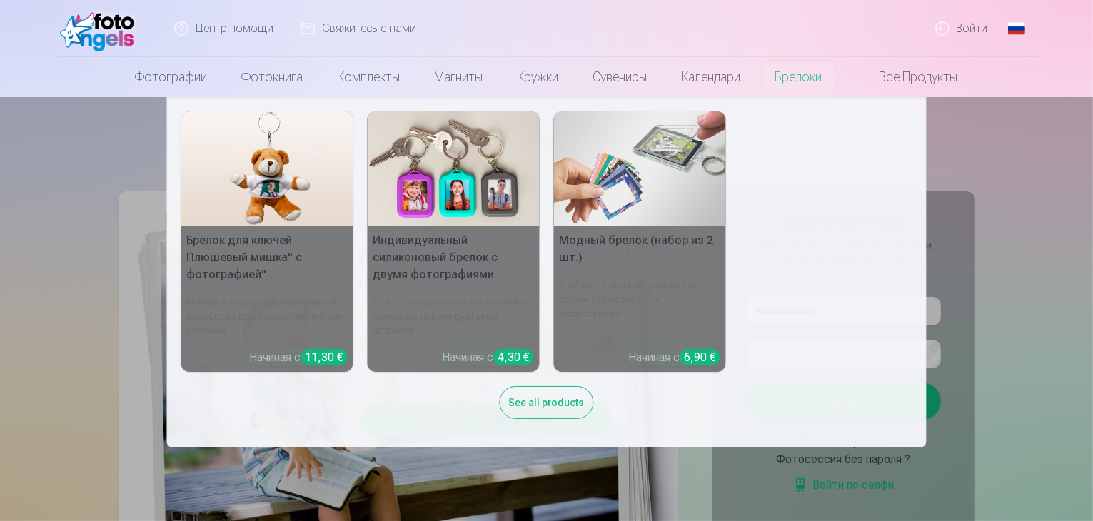
click at [1059, 121] on nav "Брелок для ключей Плюшевый мишка" с фотографией" Милый и персонализированный ак…" at bounding box center [546, 272] width 1093 height 351
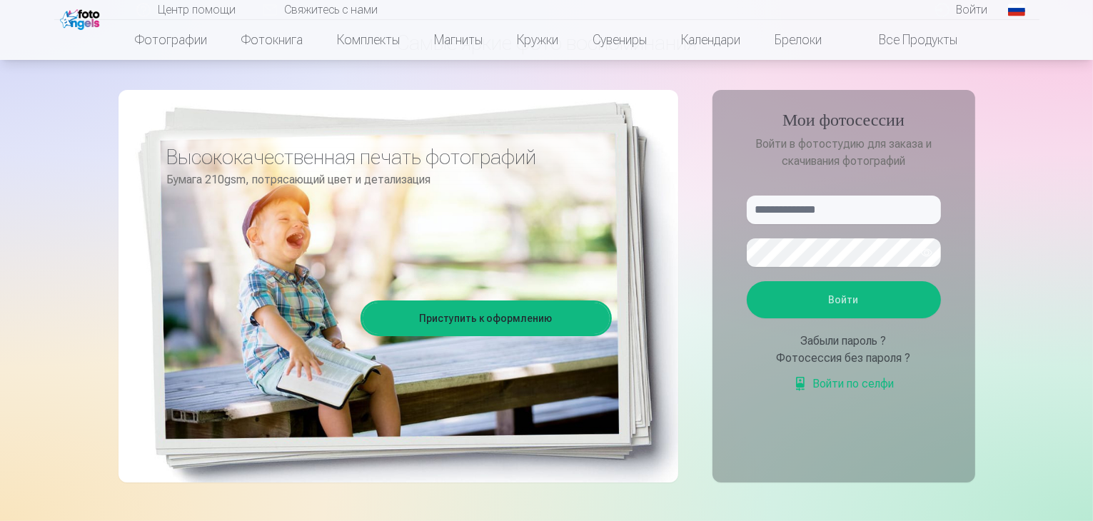
scroll to position [102, 0]
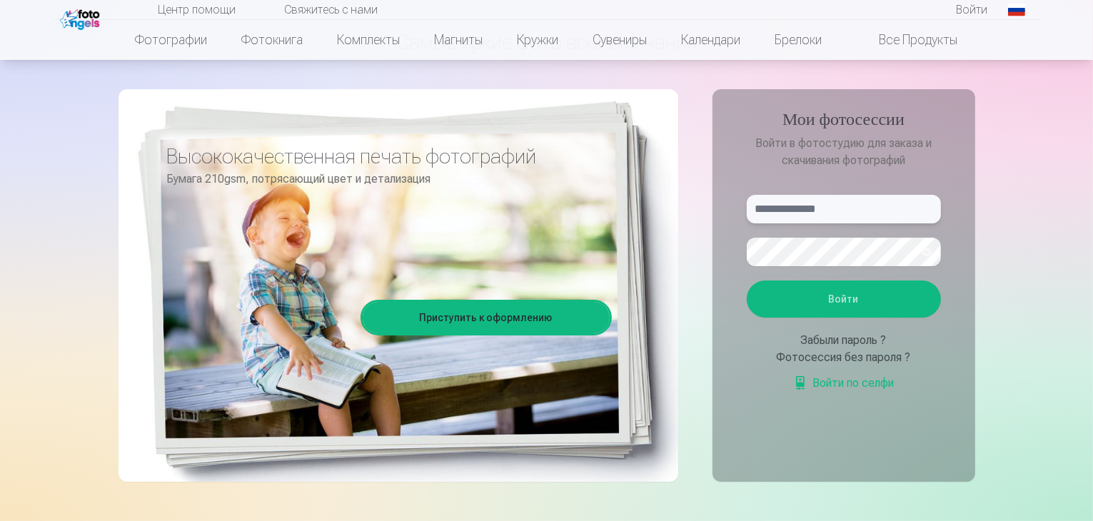
click at [800, 214] on input "text" at bounding box center [844, 209] width 194 height 29
type input "*"
type input "**********"
click at [931, 249] on button "button" at bounding box center [926, 252] width 27 height 27
click at [926, 251] on button "button" at bounding box center [926, 252] width 27 height 27
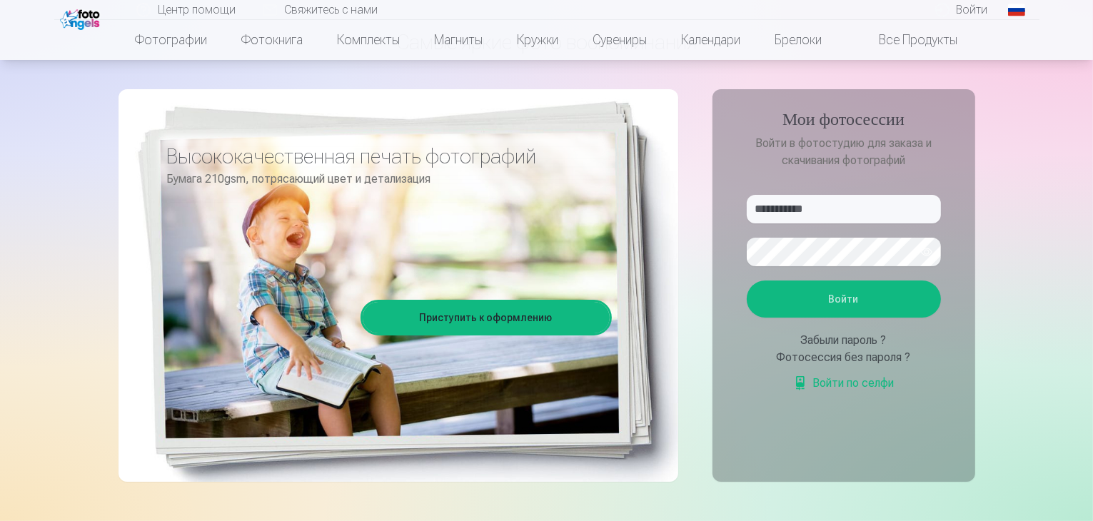
click at [893, 294] on button "Войти" at bounding box center [844, 299] width 194 height 37
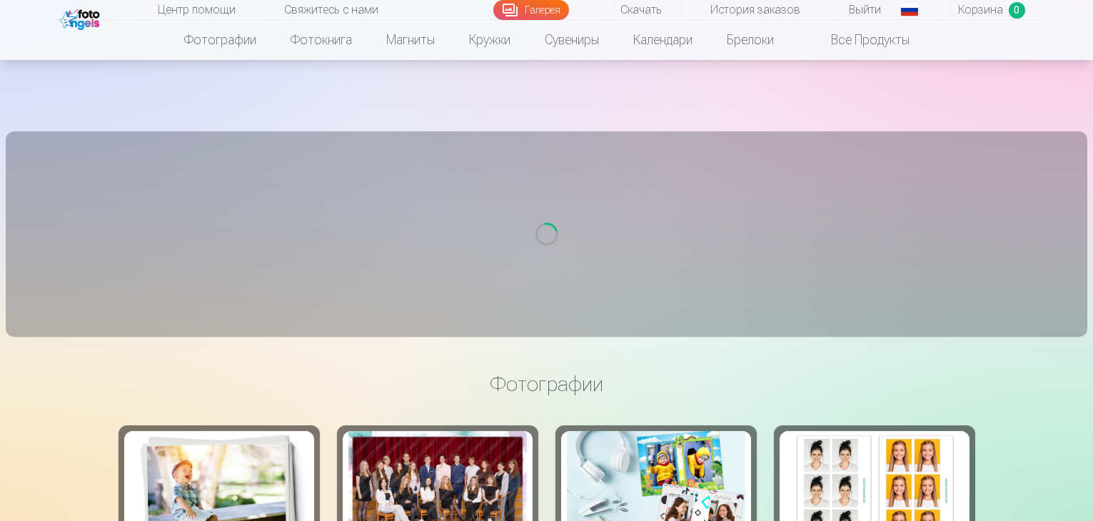
scroll to position [86, 0]
